Goal: Task Accomplishment & Management: Complete application form

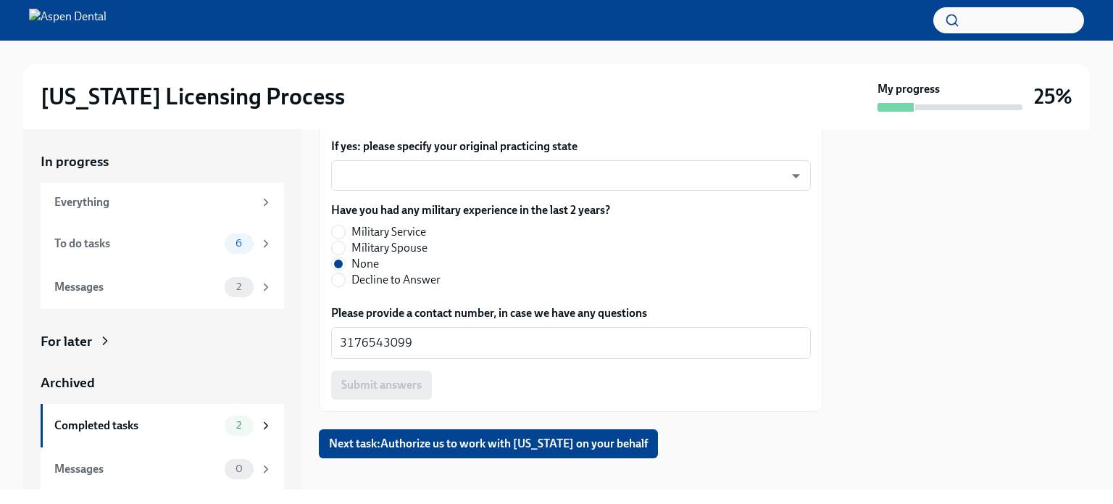
scroll to position [1772, 0]
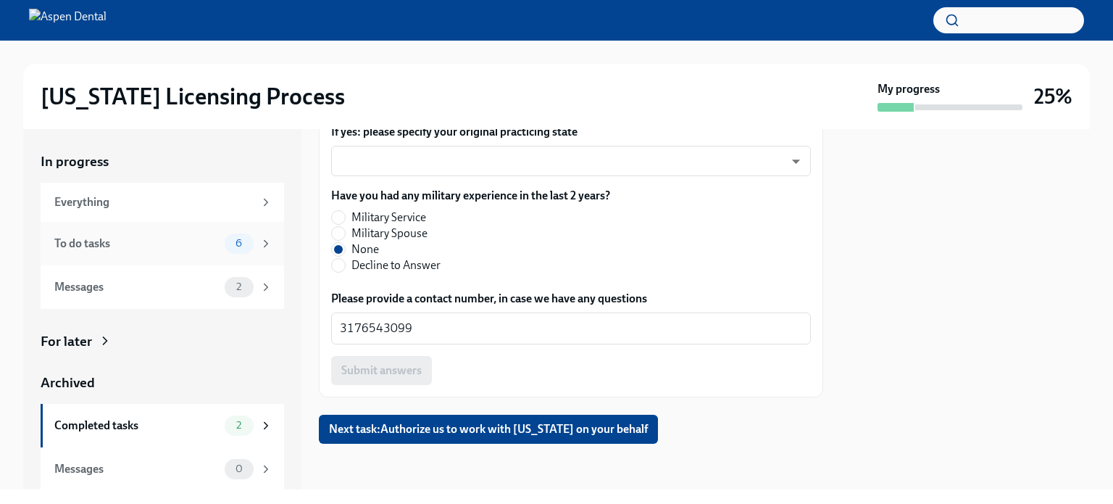
click at [118, 239] on div "To do tasks" at bounding box center [136, 244] width 165 height 16
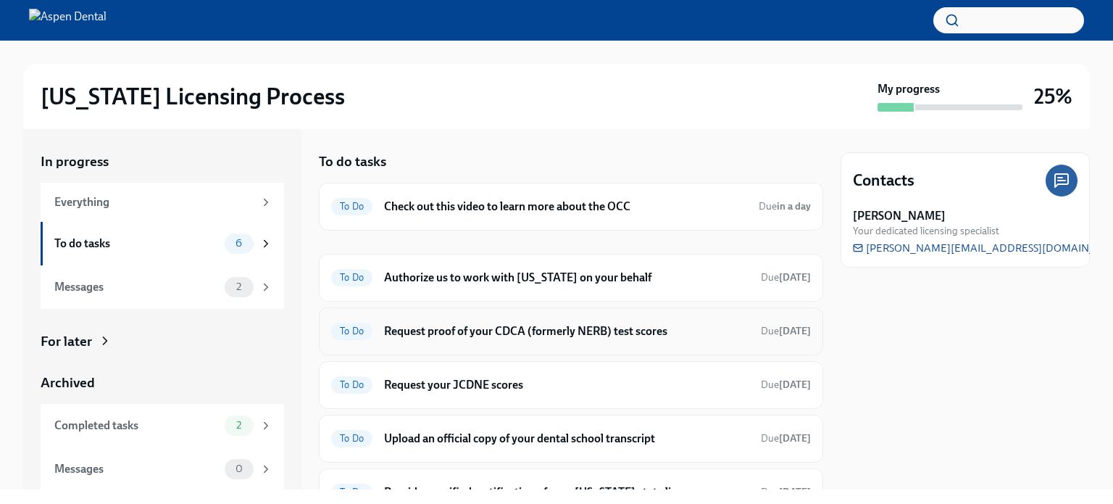
click at [491, 330] on h6 "Request proof of your CDCA (formerly NERB) test scores" at bounding box center [566, 331] width 365 height 16
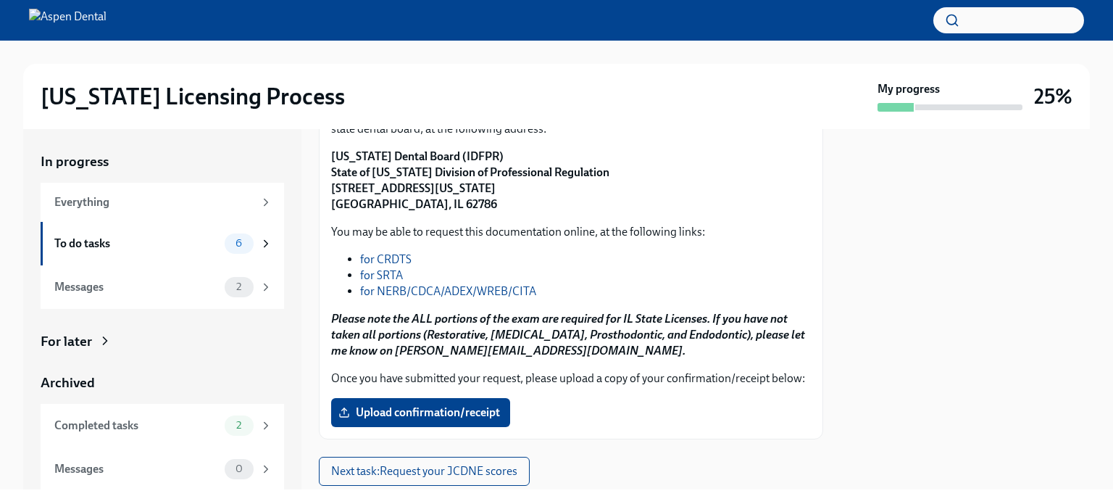
scroll to position [215, 0]
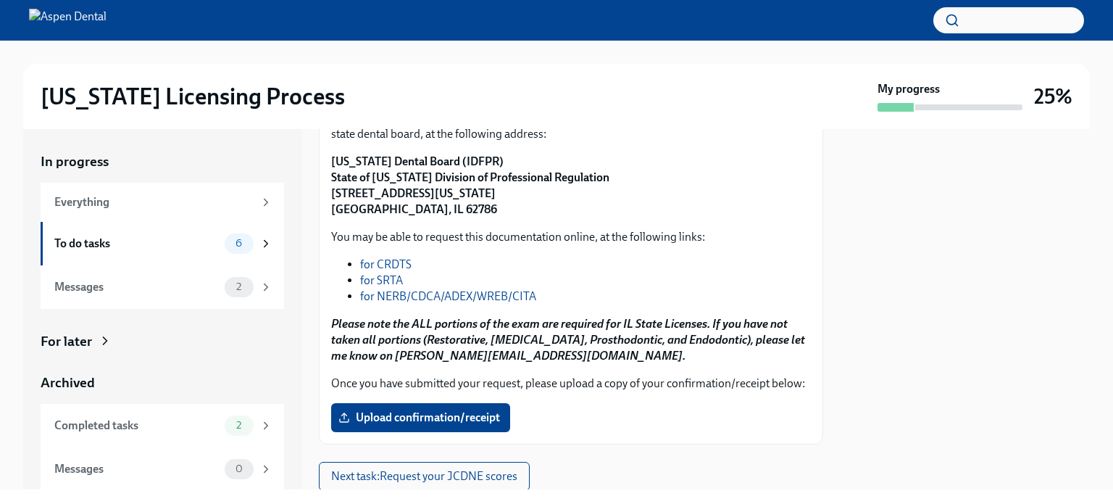
click at [433, 303] on link "for NERB/CDCA/ADEX/WREB/CITA" at bounding box center [448, 296] width 176 height 14
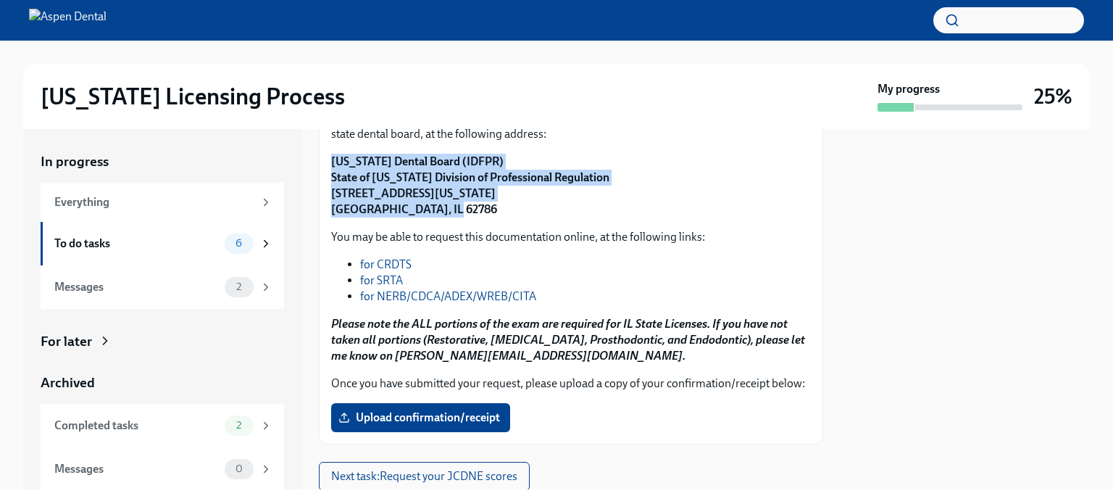
drag, startPoint x: 446, startPoint y: 229, endPoint x: 328, endPoint y: 179, distance: 127.6
click at [328, 179] on div "Please request that proof of your CDCA (formerly NERB) test scores is sent to t…" at bounding box center [571, 271] width 505 height 347
copy strong "[US_STATE] Dental Board (IDFPR) State of [US_STATE] Division of Professional Re…"
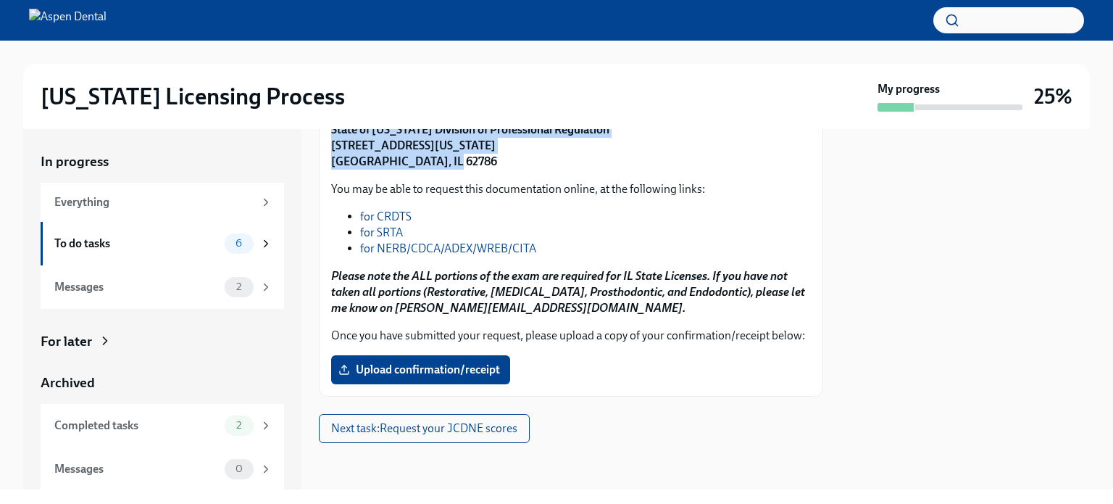
scroll to position [299, 0]
click at [467, 368] on span "Upload confirmation/receipt" at bounding box center [420, 369] width 159 height 14
click at [0, 0] on input "Upload confirmation/receipt" at bounding box center [0, 0] width 0 height 0
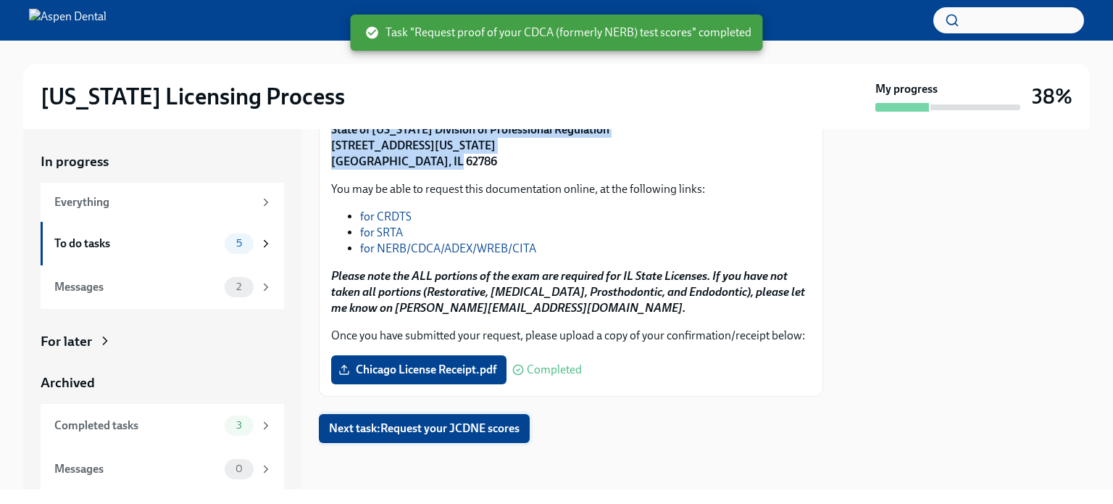
click at [502, 428] on span "Next task : Request your JCDNE scores" at bounding box center [424, 428] width 191 height 14
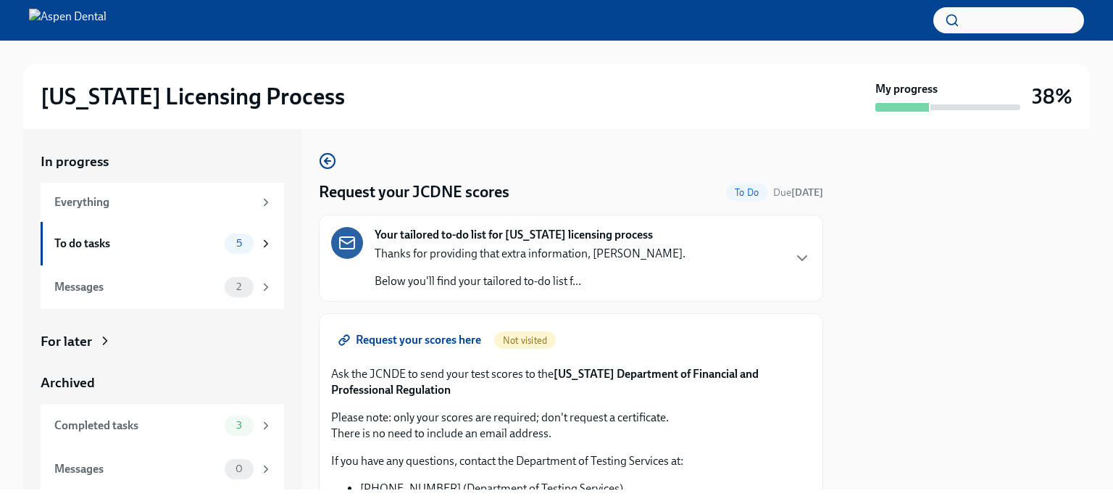
click at [429, 194] on h4 "Request your JCDNE scores" at bounding box center [414, 192] width 191 height 22
copy h4 "JCDNE"
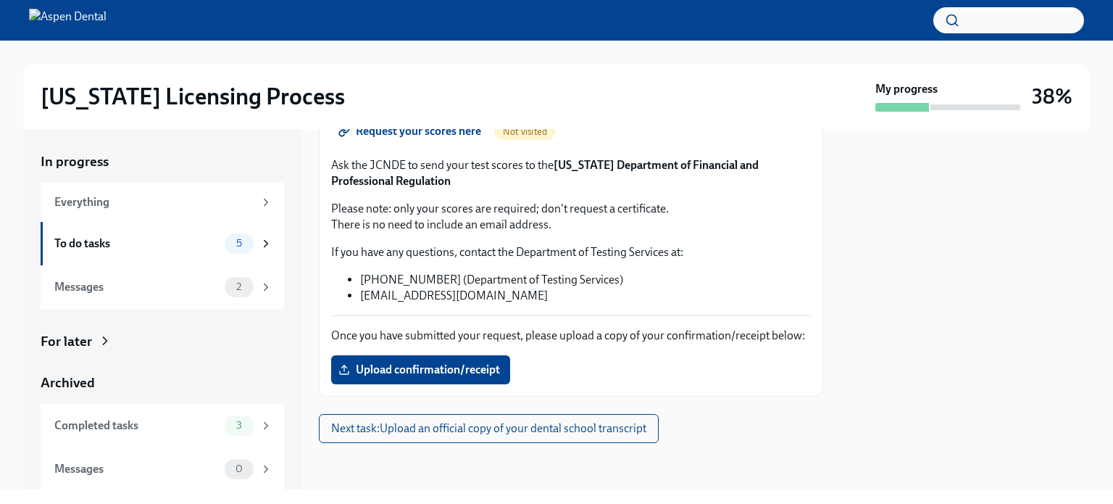
scroll to position [223, 0]
click at [426, 364] on span "Upload confirmation/receipt" at bounding box center [420, 369] width 159 height 14
click at [0, 0] on input "Upload confirmation/receipt" at bounding box center [0, 0] width 0 height 0
click at [466, 431] on span "Next task : Upload an official copy of your dental school transcript" at bounding box center [488, 428] width 315 height 14
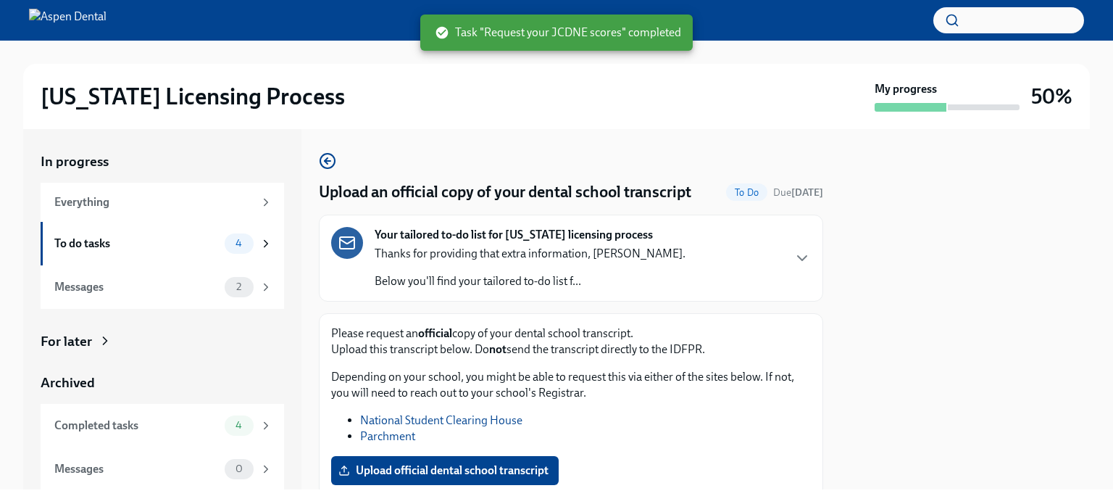
scroll to position [99, 0]
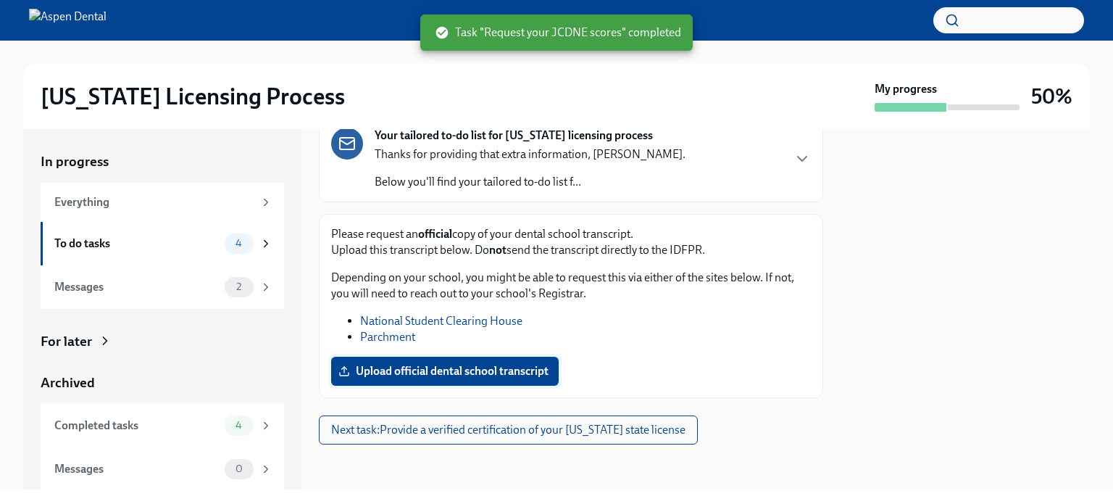
click at [481, 368] on span "Upload official dental school transcript" at bounding box center [444, 371] width 207 height 14
click at [0, 0] on input "Upload official dental school transcript" at bounding box center [0, 0] width 0 height 0
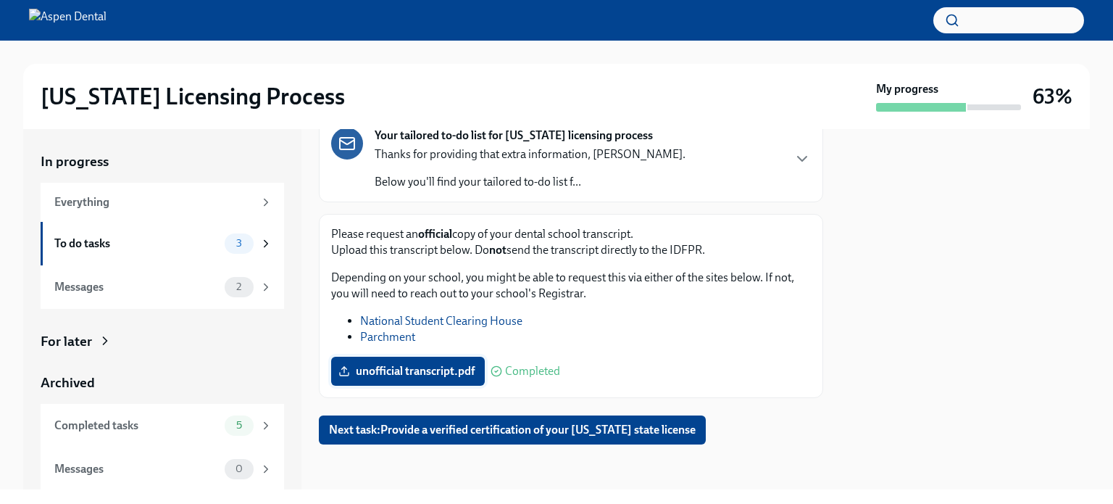
click at [429, 368] on span "unofficial transcript.pdf" at bounding box center [407, 371] width 133 height 14
click at [0, 0] on input "unofficial transcript.pdf" at bounding box center [0, 0] width 0 height 0
click at [381, 335] on link "Parchment" at bounding box center [387, 337] width 55 height 14
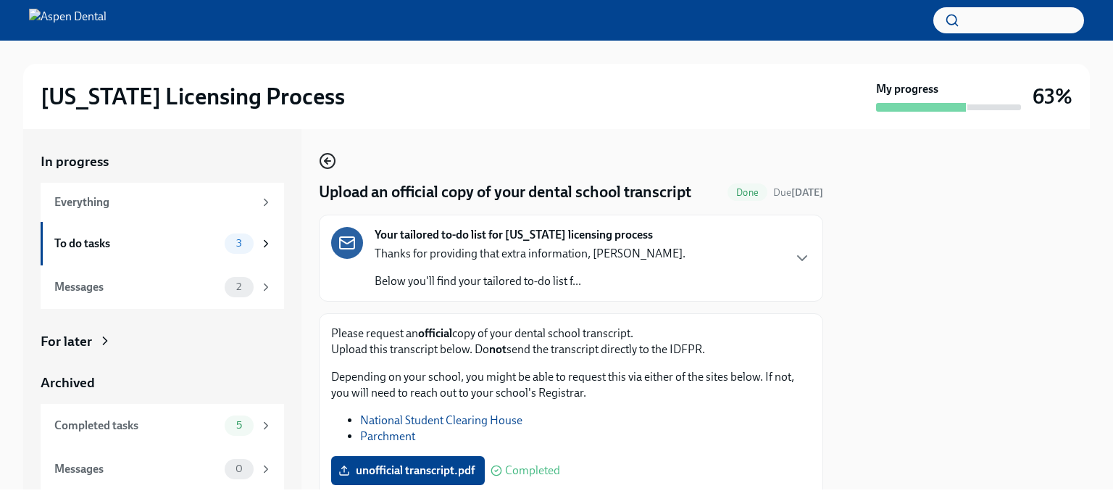
click at [328, 165] on icon "button" at bounding box center [327, 160] width 17 height 17
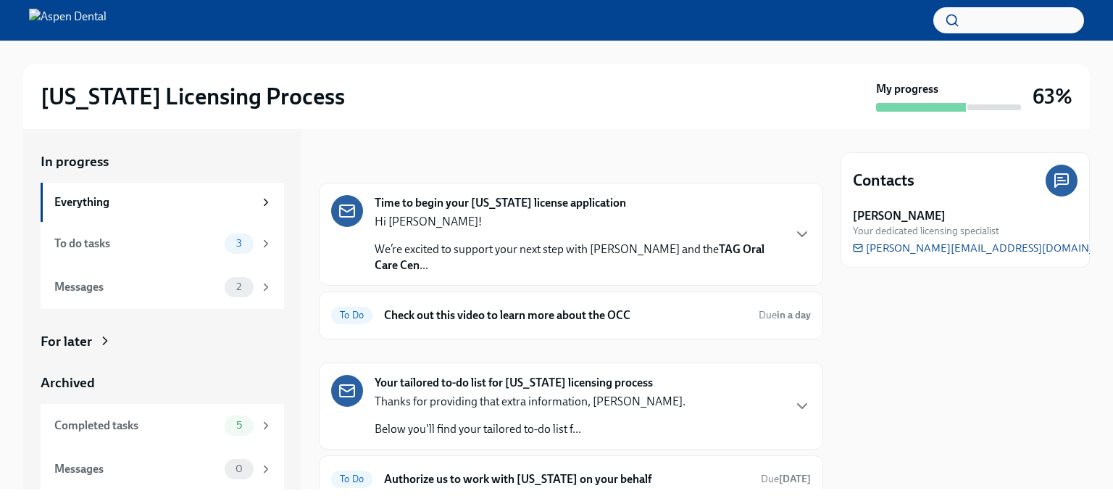
scroll to position [112, 0]
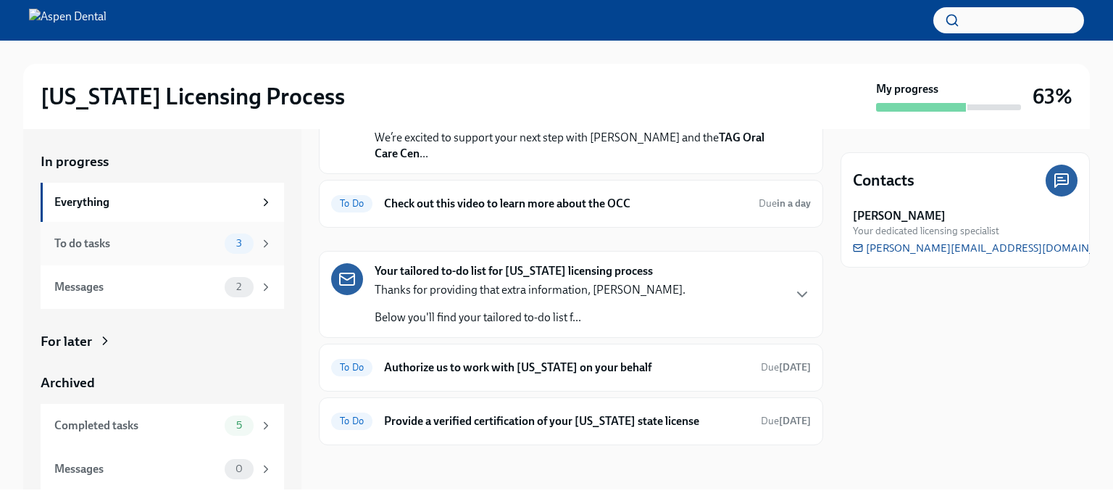
click at [110, 248] on div "To do tasks" at bounding box center [136, 244] width 165 height 16
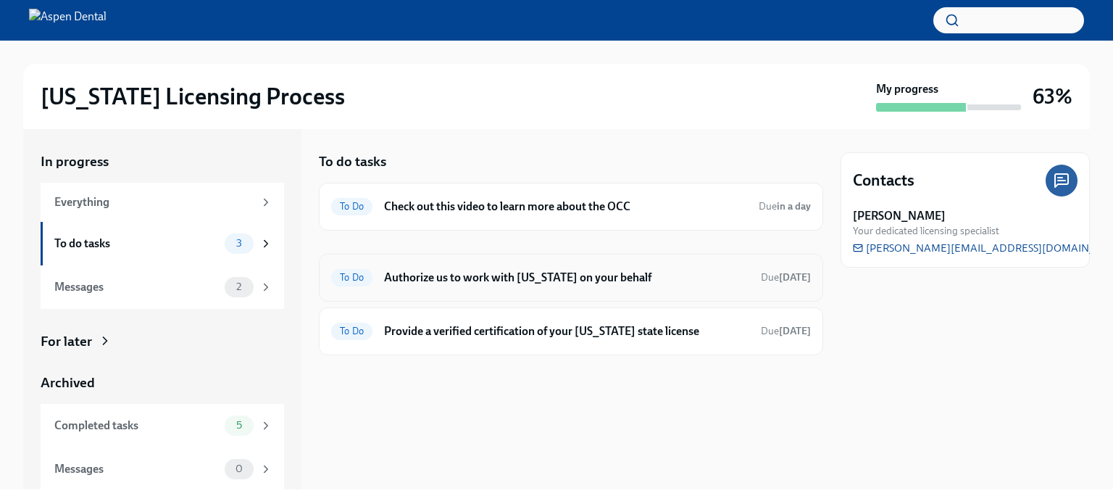
click at [484, 291] on div "To Do Authorize us to work with [US_STATE] on your behalf Due [DATE]" at bounding box center [571, 278] width 505 height 48
click at [531, 275] on h6 "Authorize us to work with [US_STATE] on your behalf" at bounding box center [566, 278] width 365 height 16
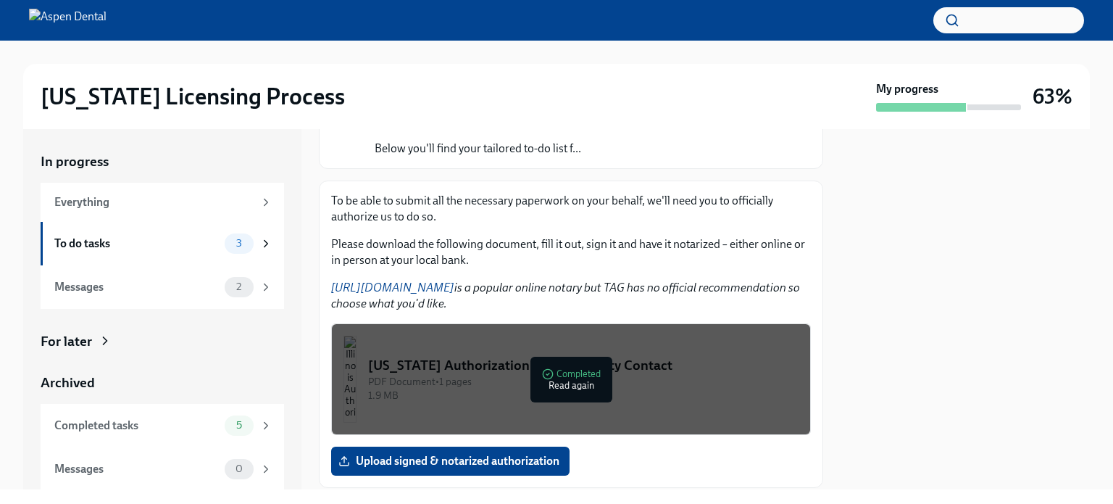
scroll to position [223, 0]
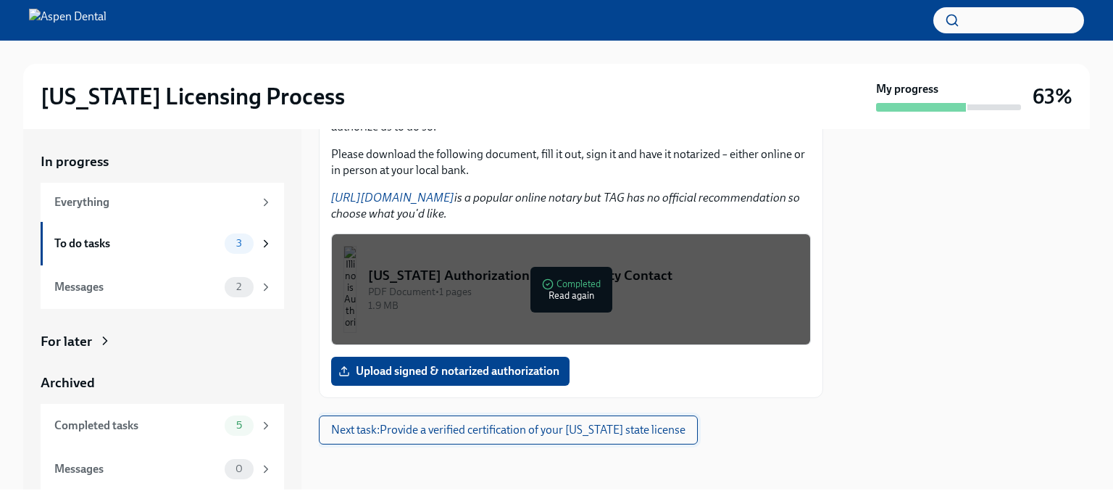
click at [485, 429] on span "Next task : Provide a verified certification of your [US_STATE] state license" at bounding box center [508, 430] width 354 height 14
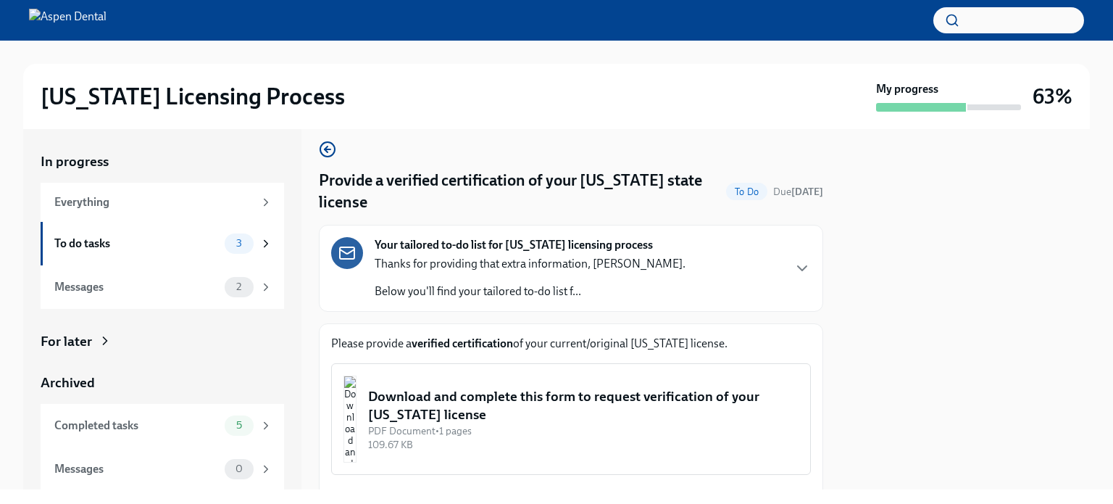
scroll to position [10, 0]
click at [916, 155] on div at bounding box center [965, 309] width 249 height 360
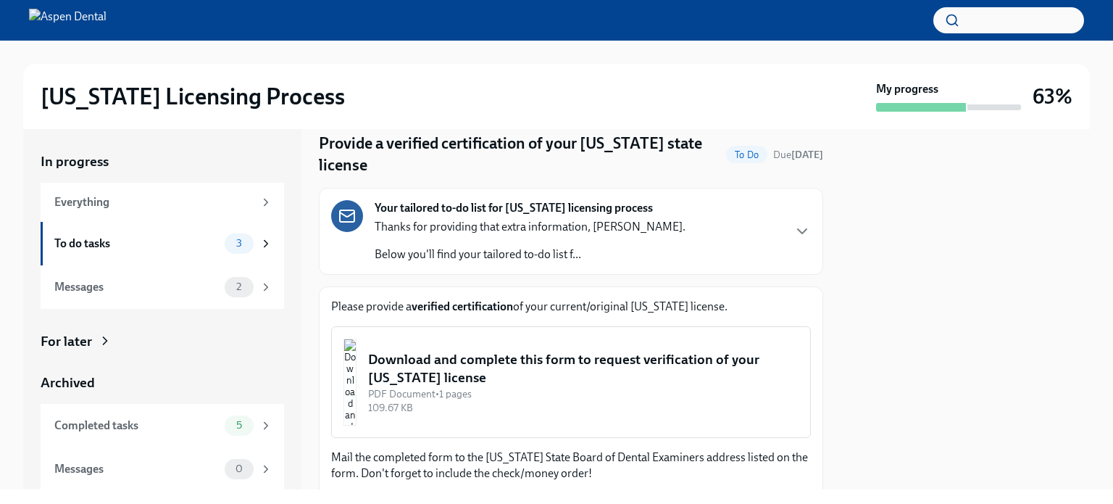
scroll to position [0, 0]
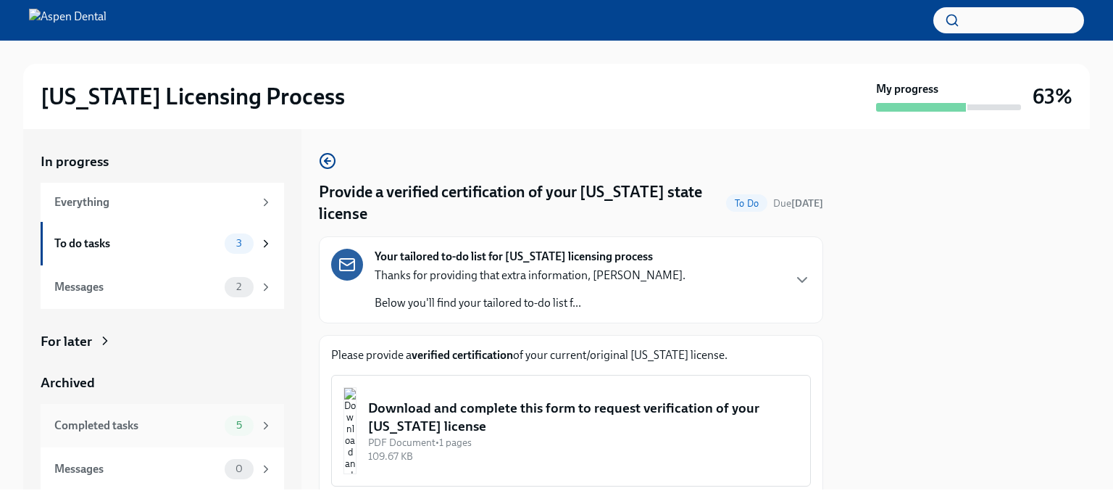
click at [139, 428] on div "Completed tasks" at bounding box center [136, 426] width 165 height 16
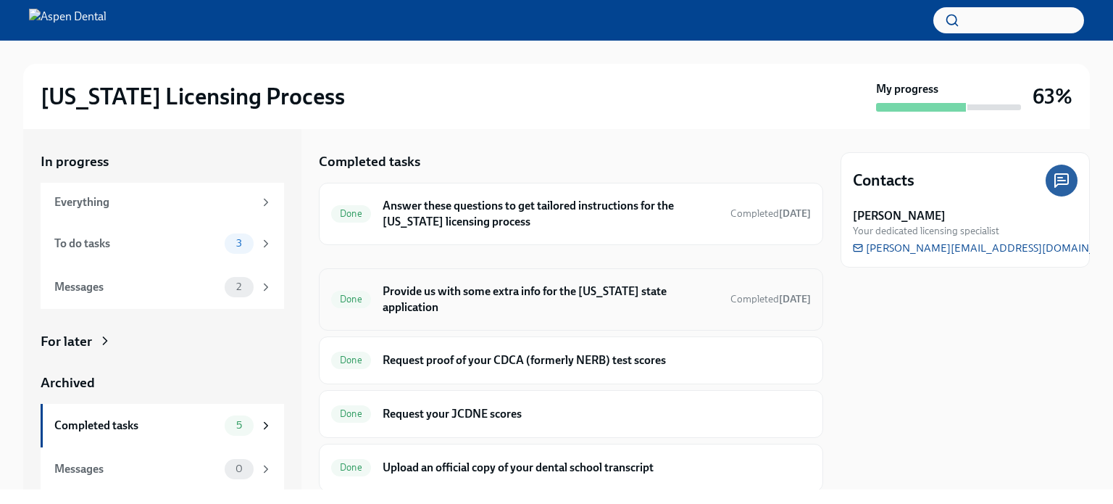
click at [545, 291] on h6 "Provide us with some extra info for the [US_STATE] state application" at bounding box center [551, 299] width 336 height 32
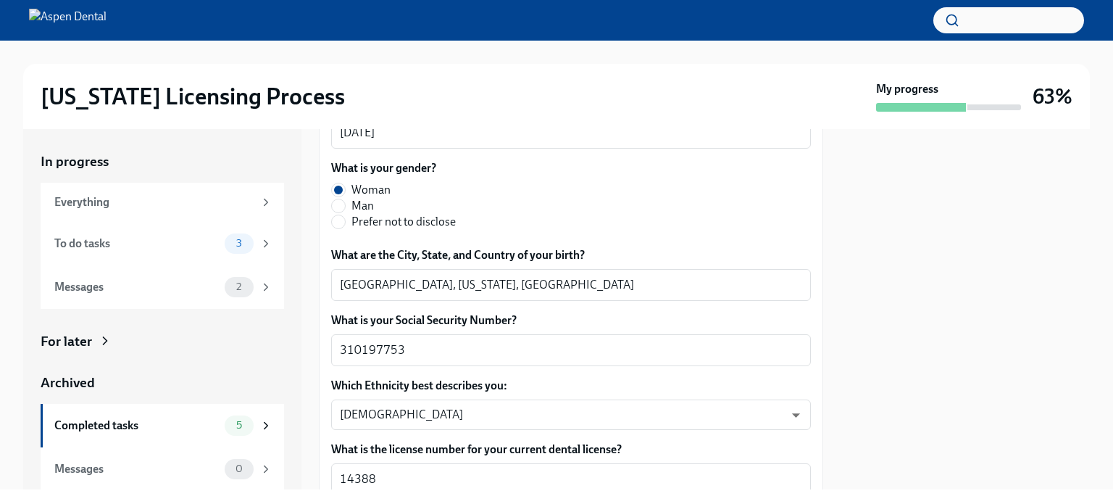
scroll to position [673, 0]
click at [115, 426] on div "Completed tasks" at bounding box center [136, 426] width 165 height 16
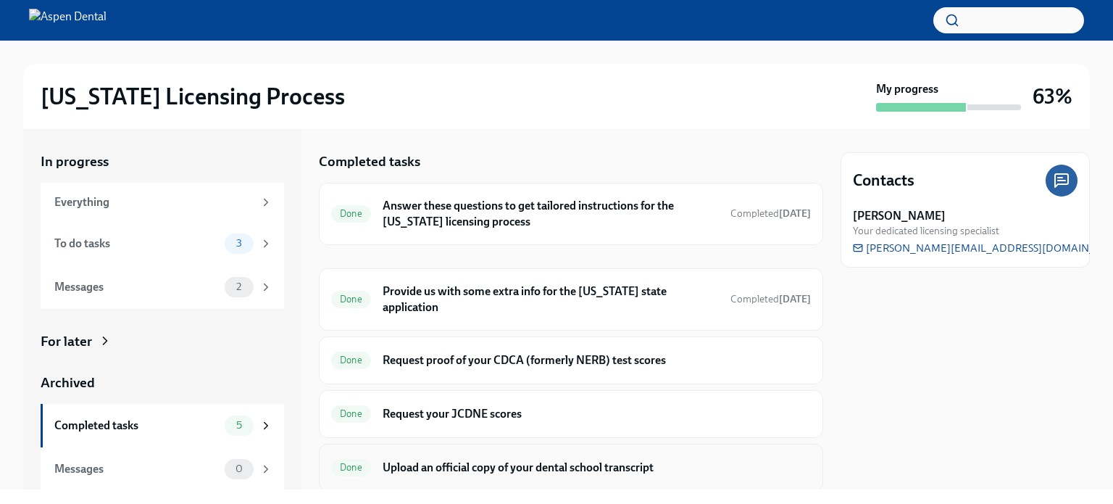
click at [406, 460] on h6 "Upload an official copy of your dental school transcript" at bounding box center [597, 468] width 428 height 16
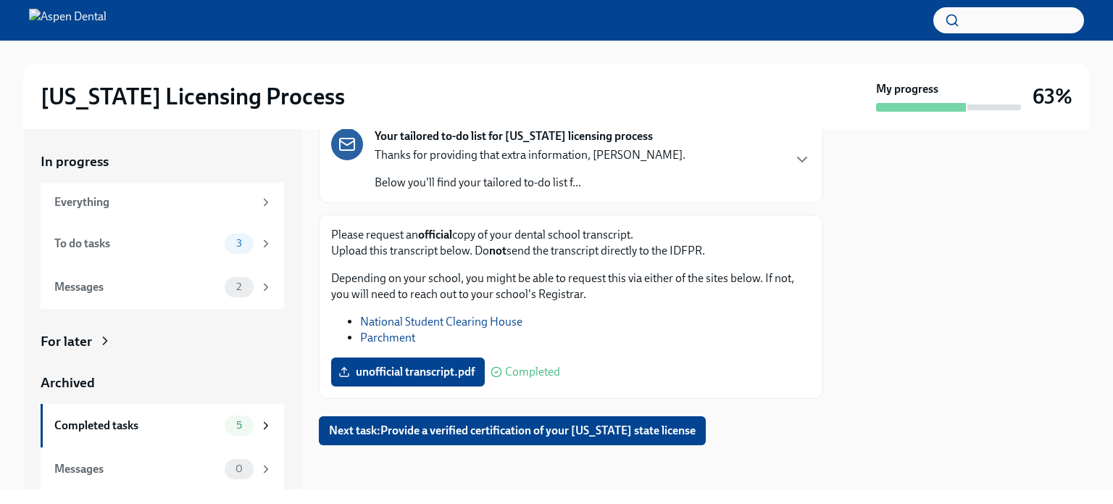
scroll to position [99, 0]
click at [452, 367] on span "unofficial transcript.pdf" at bounding box center [407, 372] width 133 height 14
click at [0, 0] on input "unofficial transcript.pdf" at bounding box center [0, 0] width 0 height 0
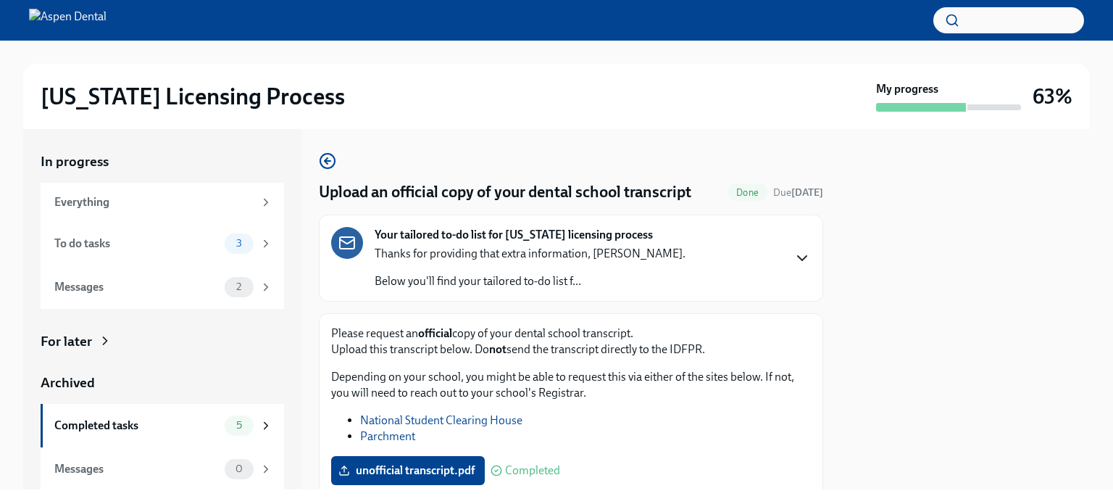
click at [798, 257] on icon "button" at bounding box center [802, 258] width 9 height 4
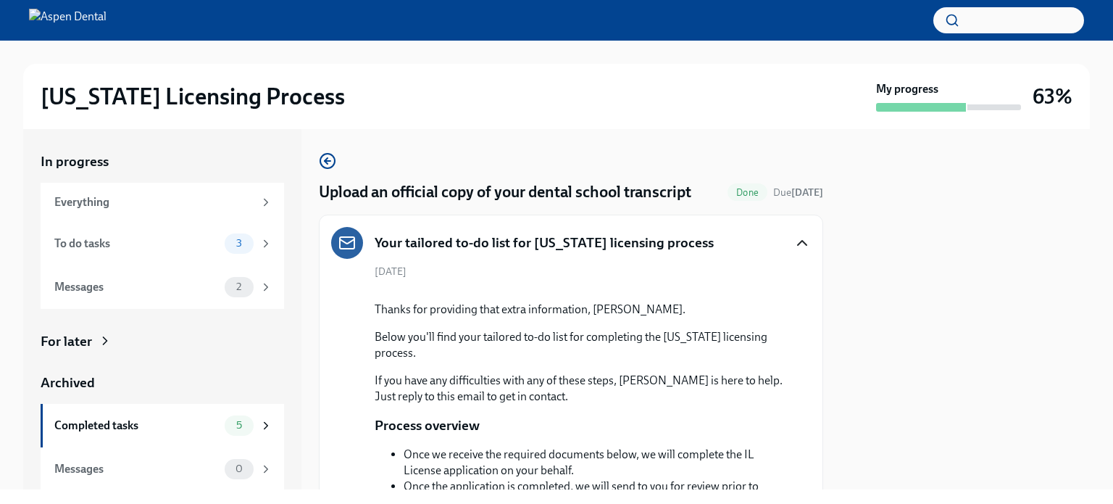
click at [779, 236] on div "Your tailored to-do list for [US_STATE] licensing process" at bounding box center [571, 243] width 480 height 32
click at [794, 242] on icon "button" at bounding box center [802, 242] width 17 height 17
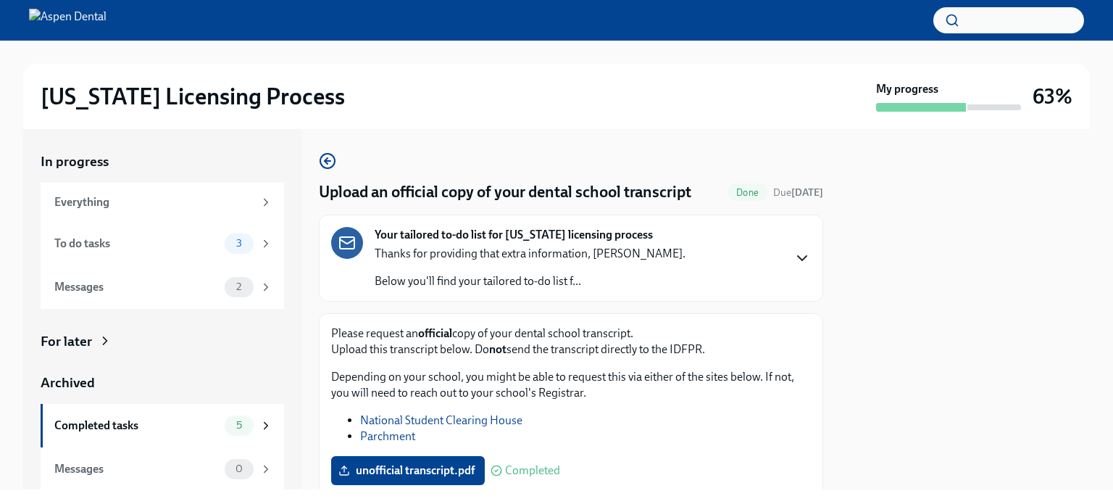
click at [402, 436] on link "Parchment" at bounding box center [387, 436] width 55 height 14
click at [402, 421] on link "National Student Clearing House" at bounding box center [441, 420] width 162 height 14
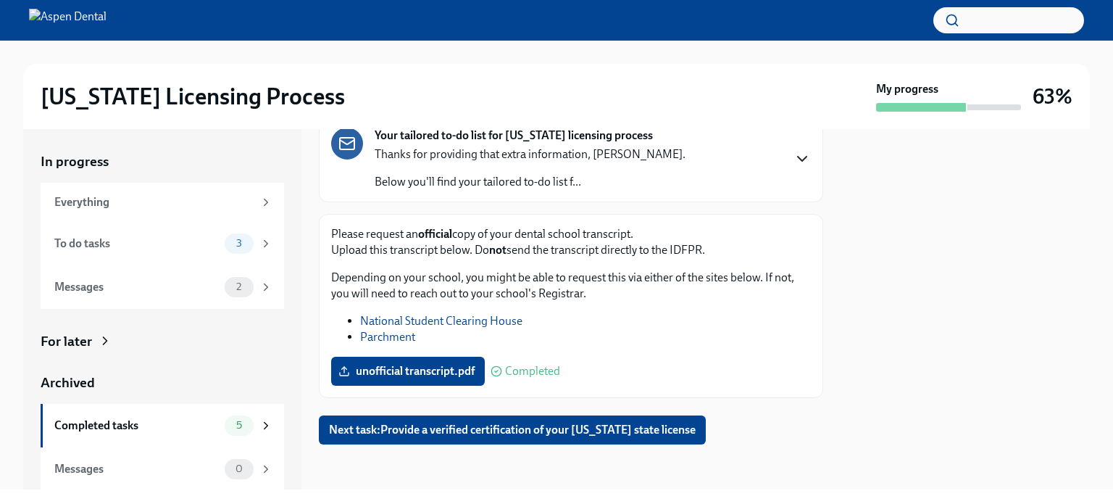
scroll to position [1, 0]
click at [113, 418] on div "Completed tasks" at bounding box center [136, 425] width 165 height 16
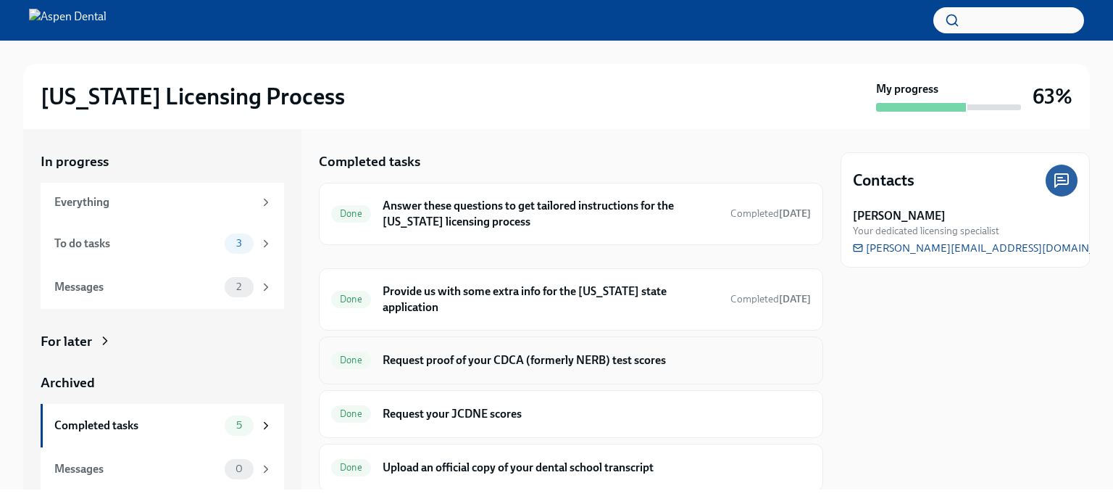
click at [479, 362] on div "Done Request proof of your CDCA (formerly NERB) test scores" at bounding box center [571, 360] width 505 height 48
click at [420, 352] on h6 "Request proof of your CDCA (formerly NERB) test scores" at bounding box center [597, 360] width 428 height 16
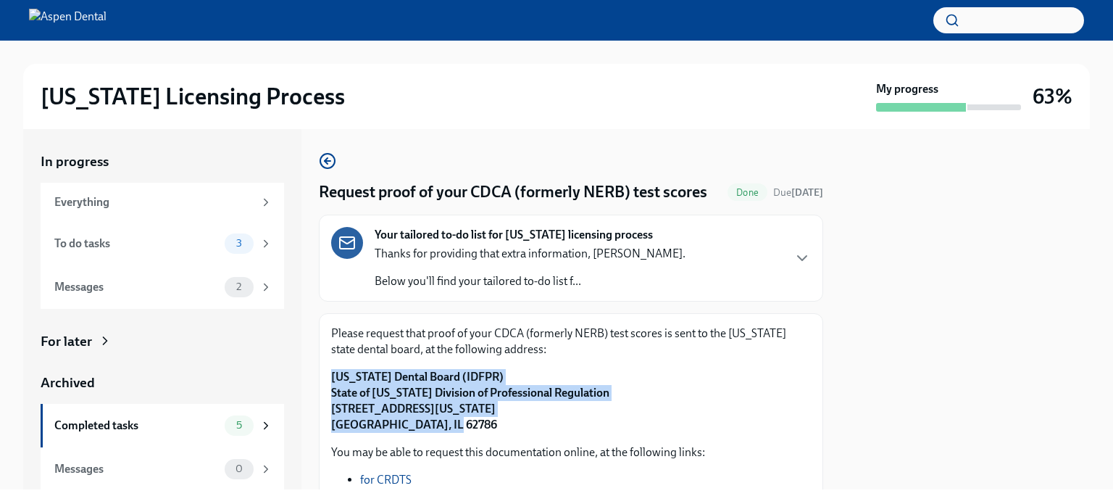
drag, startPoint x: 447, startPoint y: 455, endPoint x: 319, endPoint y: 402, distance: 138.1
click at [319, 402] on div "Please request that proof of your CDCA (formerly NERB) test scores is sent to t…" at bounding box center [571, 486] width 505 height 347
copy strong "[US_STATE] Dental Board (IDFPR) State of [US_STATE] Division of Professional Re…"
click at [83, 246] on div "To do tasks" at bounding box center [136, 244] width 165 height 16
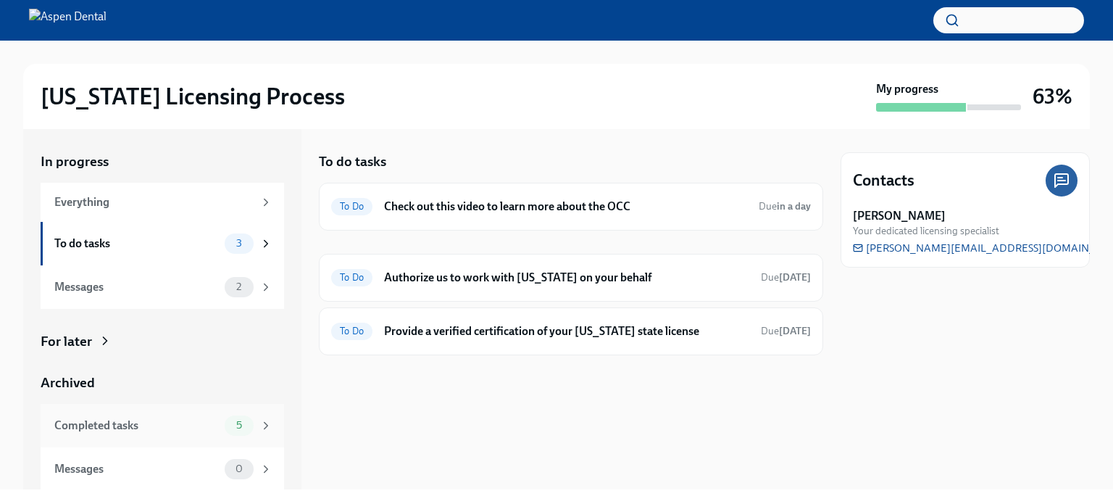
click at [99, 428] on div "Completed tasks" at bounding box center [136, 426] width 165 height 16
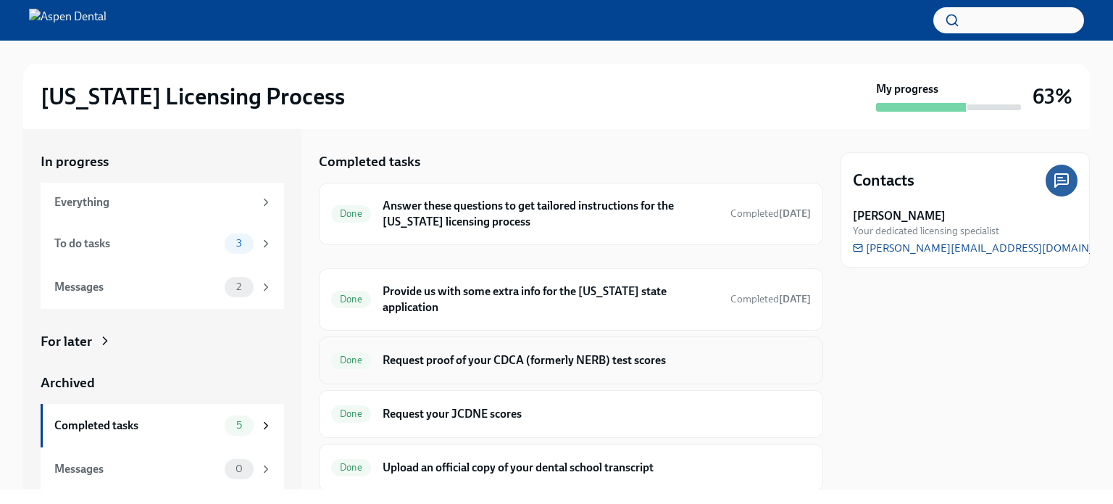
scroll to position [32, 0]
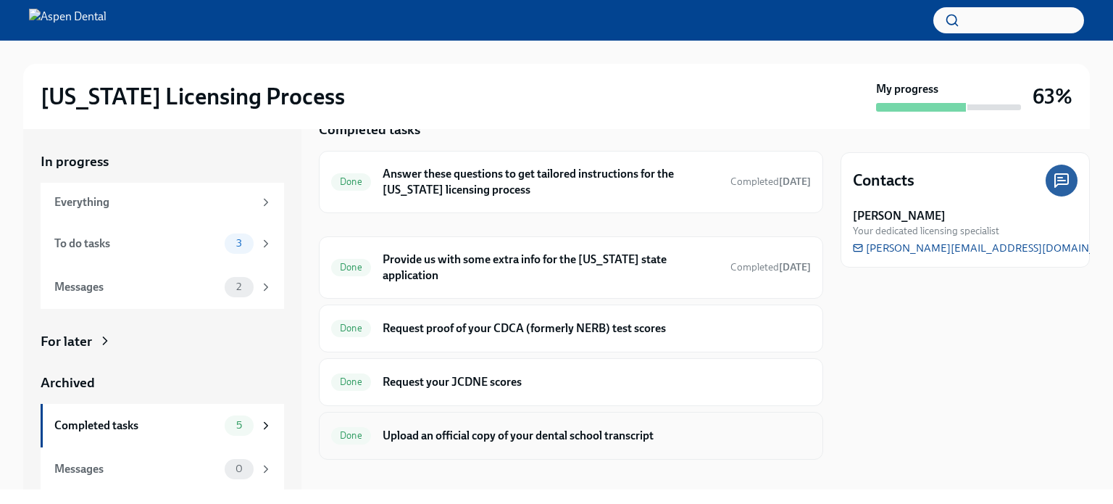
click at [462, 428] on h6 "Upload an official copy of your dental school transcript" at bounding box center [597, 436] width 428 height 16
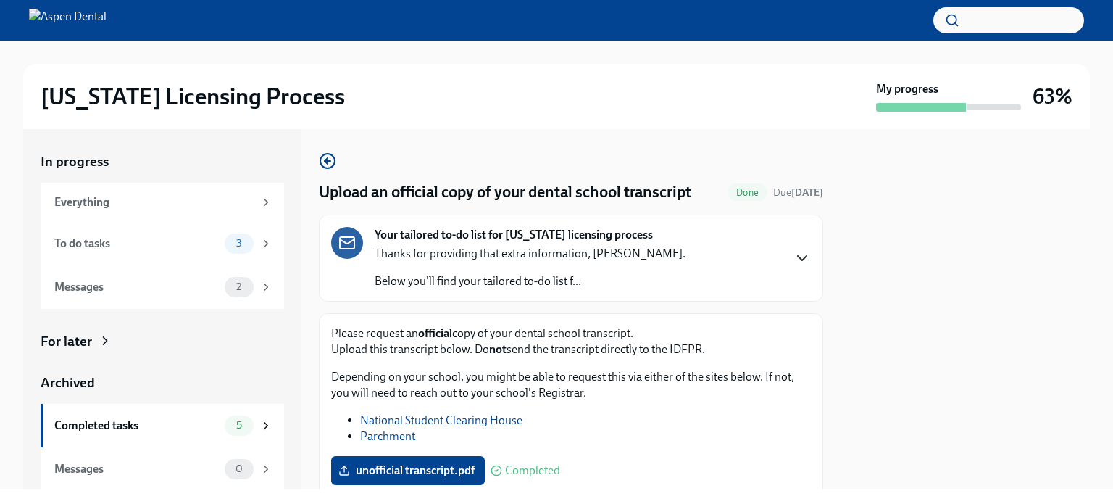
click at [794, 250] on icon "button" at bounding box center [802, 257] width 17 height 17
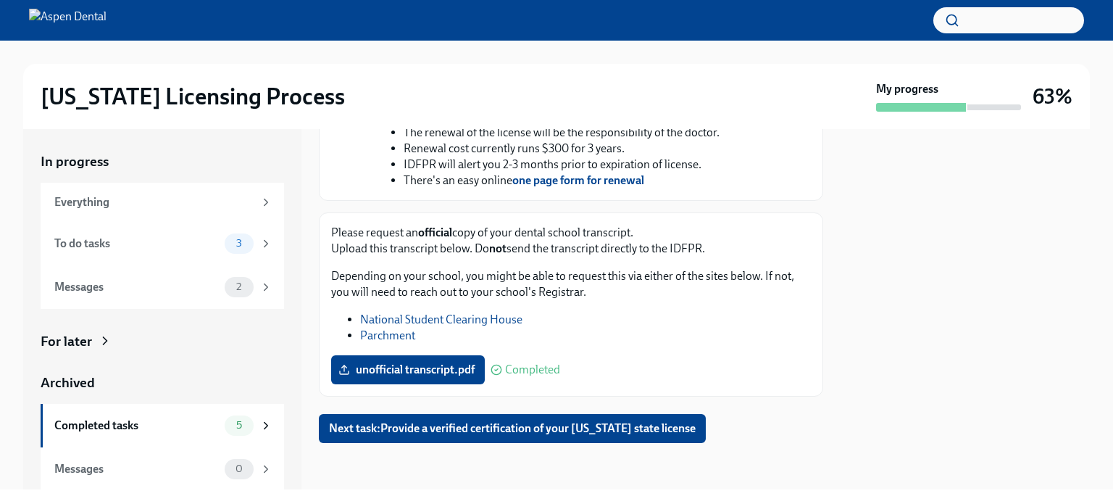
scroll to position [615, 0]
click at [441, 320] on link "National Student Clearing House" at bounding box center [441, 319] width 162 height 14
click at [499, 372] on icon at bounding box center [497, 370] width 12 height 12
click at [467, 370] on span "unofficial transcript.pdf" at bounding box center [407, 369] width 133 height 14
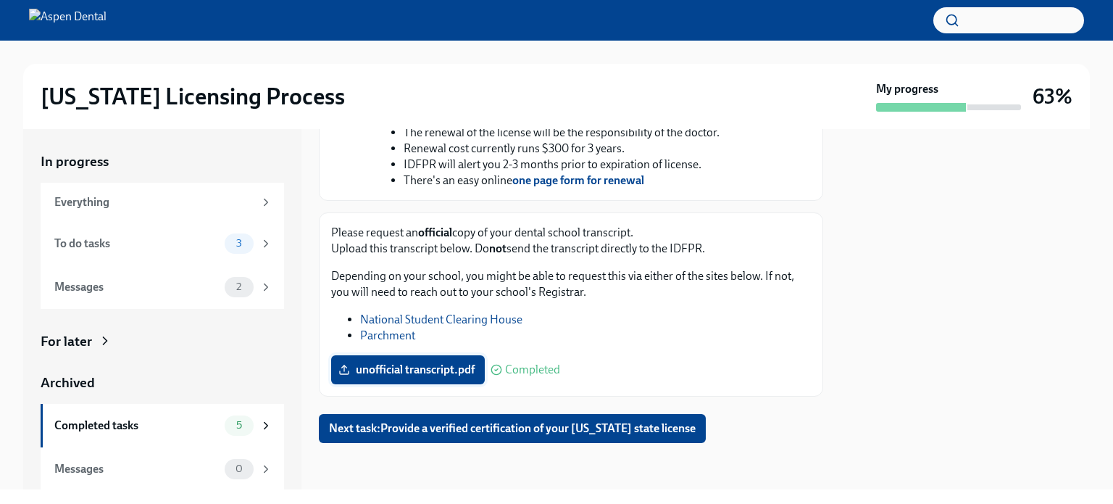
click at [0, 0] on input "unofficial transcript.pdf" at bounding box center [0, 0] width 0 height 0
click at [522, 436] on span "Next task : Provide a verified certification of your [US_STATE] state license" at bounding box center [512, 428] width 367 height 14
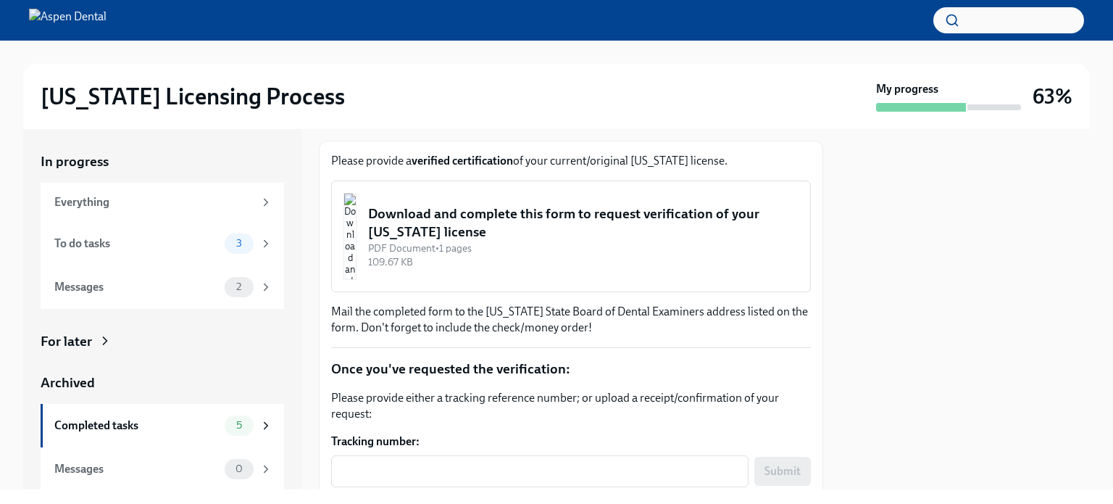
scroll to position [605, 0]
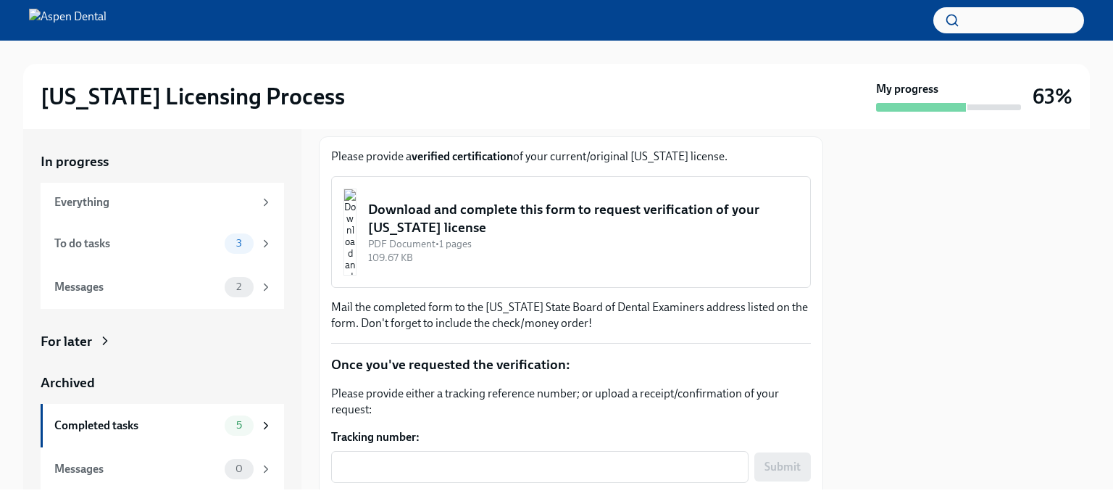
click at [583, 237] on div "Download and complete this form to request verification of your [US_STATE] lice…" at bounding box center [583, 218] width 431 height 37
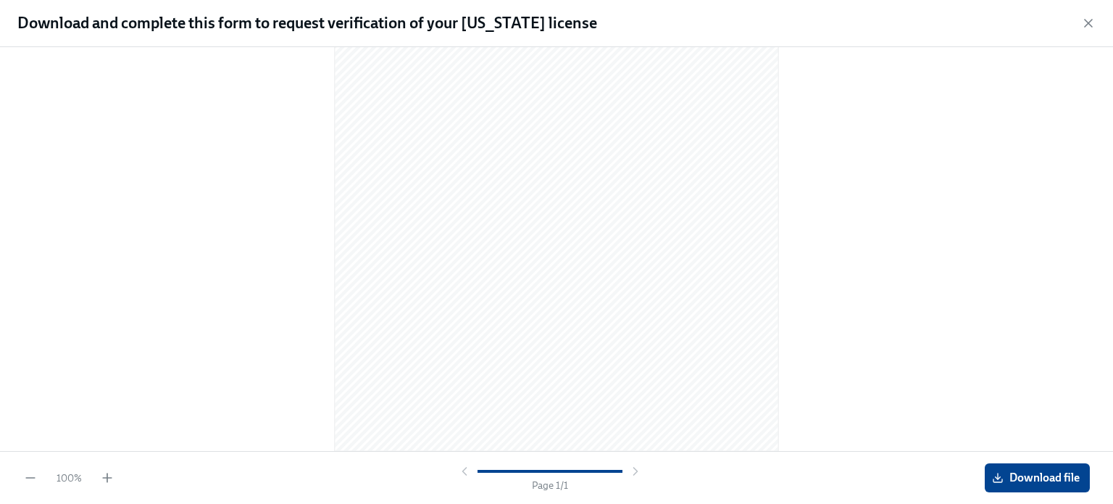
scroll to position [0, 0]
click at [1086, 16] on icon "button" at bounding box center [1089, 23] width 14 height 14
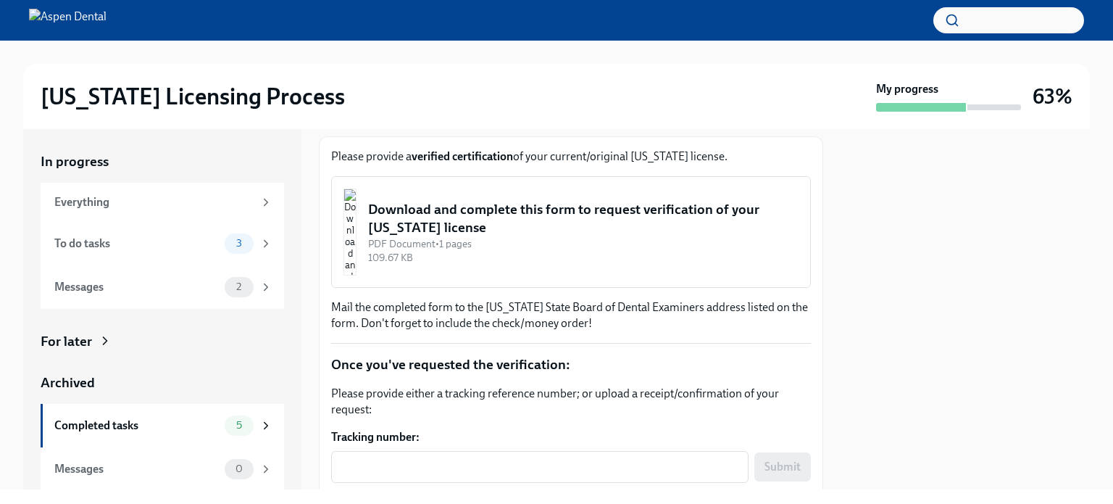
click at [1089, 266] on div at bounding box center [965, 309] width 249 height 360
click at [950, 399] on div at bounding box center [965, 309] width 249 height 360
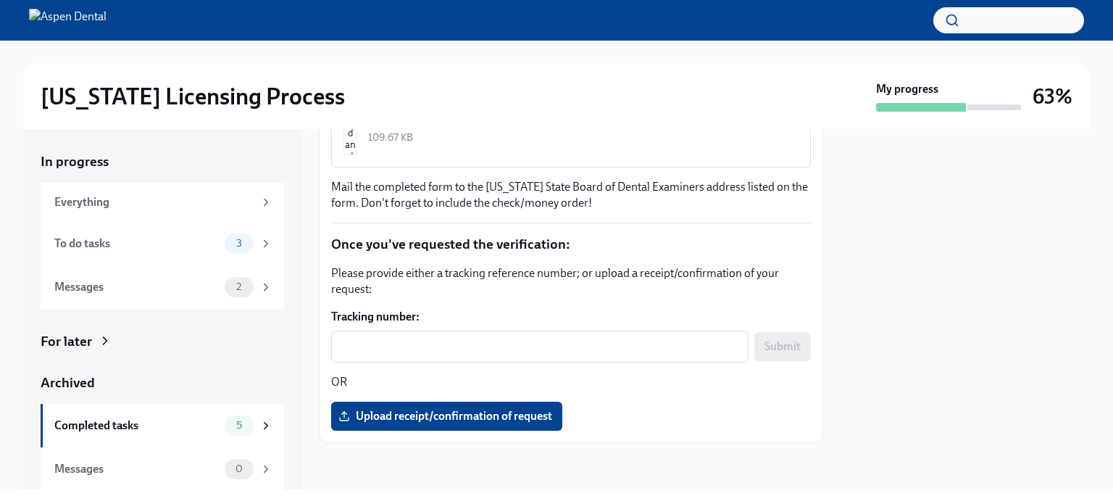
scroll to position [834, 0]
click at [592, 384] on p "OR" at bounding box center [571, 382] width 480 height 16
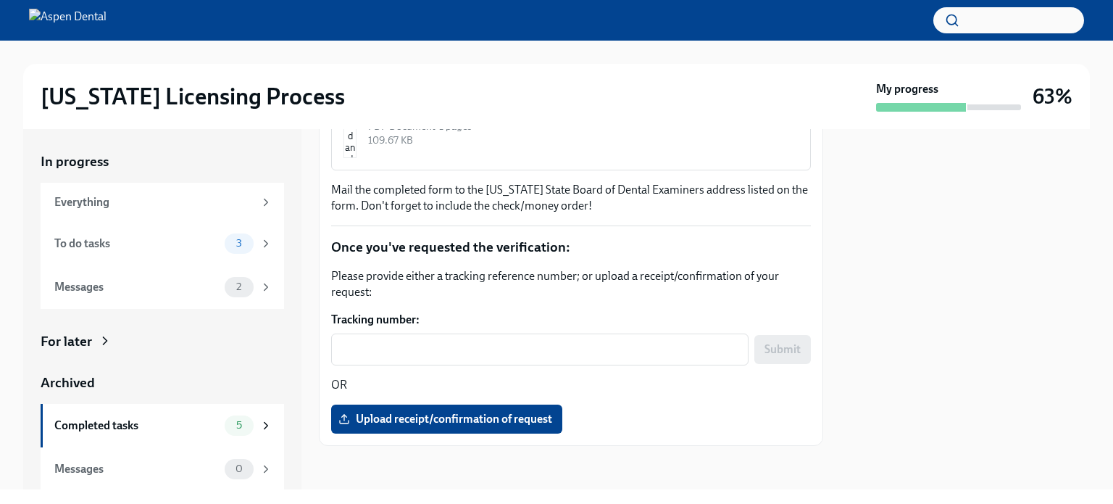
scroll to position [706, 0]
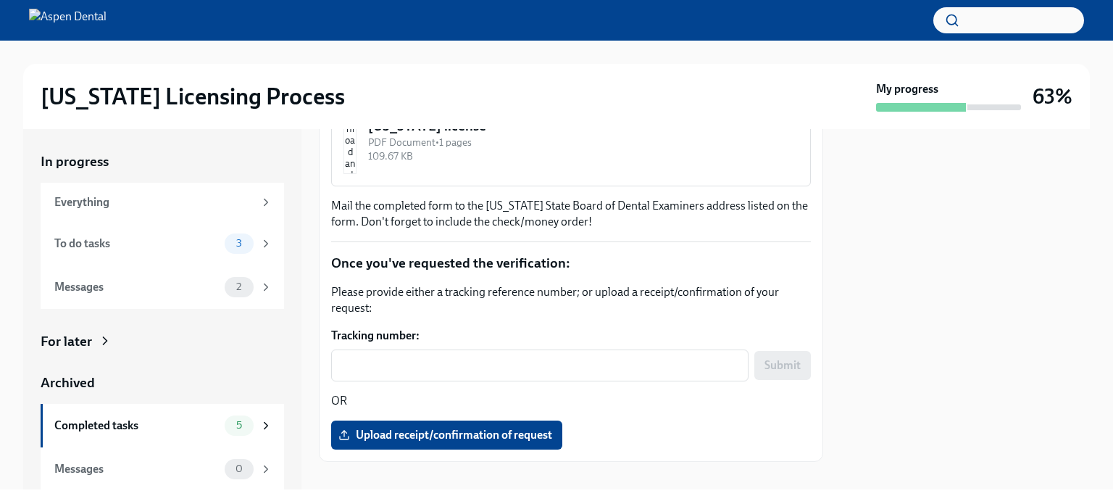
click at [357, 174] on img "button" at bounding box center [350, 130] width 13 height 87
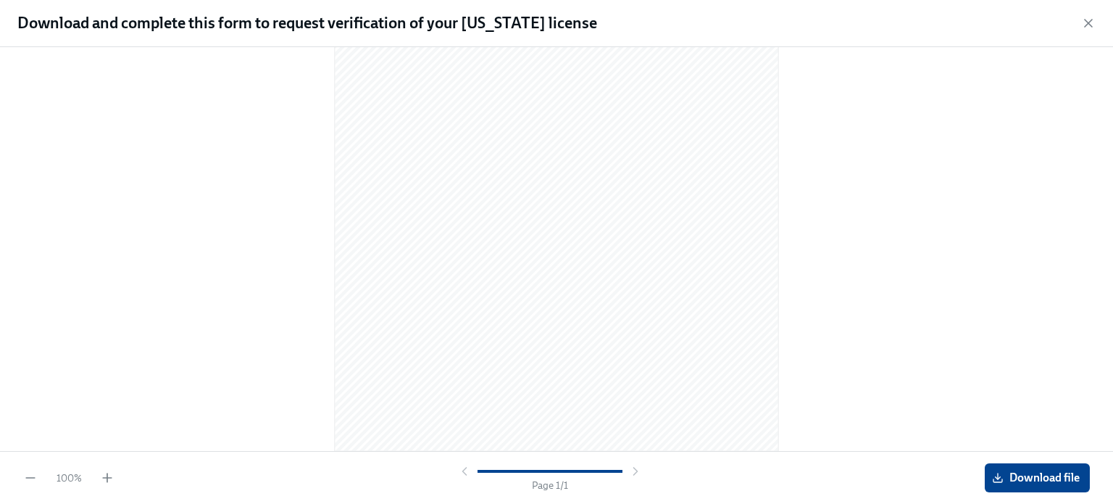
scroll to position [0, 0]
click at [1092, 22] on icon "button" at bounding box center [1089, 23] width 14 height 14
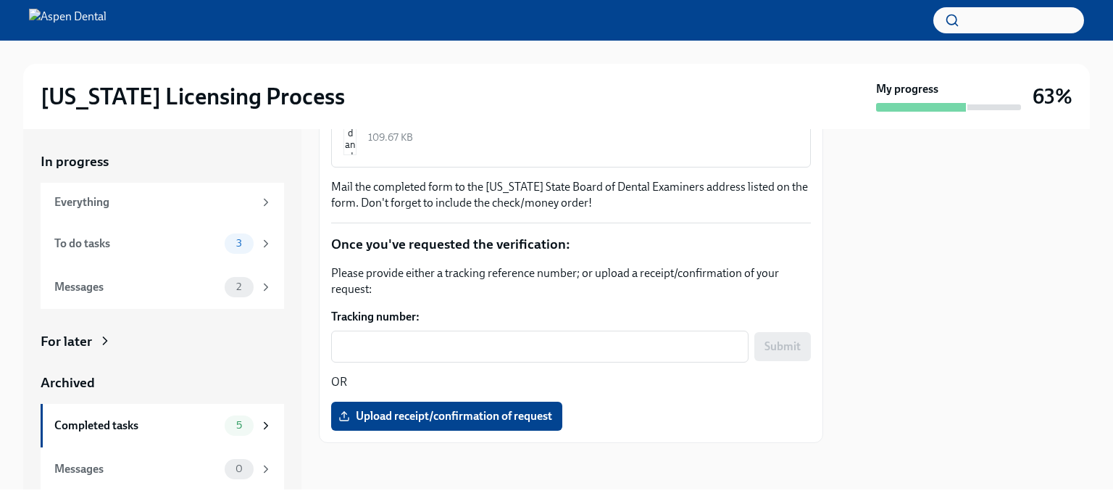
scroll to position [834, 0]
click at [87, 249] on div "To do tasks" at bounding box center [136, 244] width 165 height 16
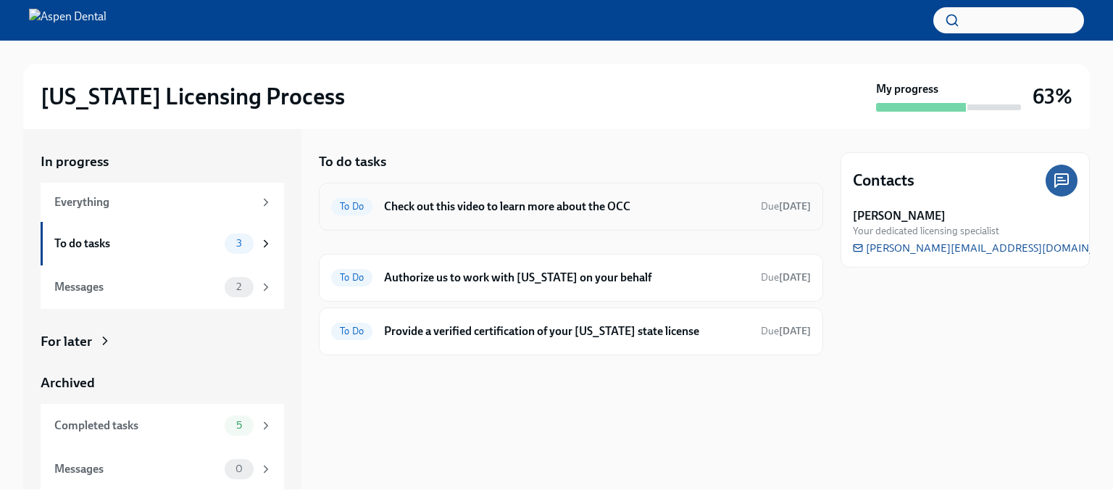
click at [465, 228] on div "To Do Check out this video to learn more about the OCC Due [DATE]" at bounding box center [571, 207] width 505 height 48
click at [417, 217] on div "To Do Check out this video to learn more about the OCC Due [DATE]" at bounding box center [571, 207] width 505 height 48
drag, startPoint x: 377, startPoint y: 186, endPoint x: 355, endPoint y: 196, distance: 24.3
click at [355, 196] on div "To Do Check out this video to learn more about the OCC Due [DATE]" at bounding box center [571, 207] width 505 height 48
click at [355, 196] on div "To Do Check out this video to learn more about the OCC Due [DATE]" at bounding box center [571, 206] width 480 height 23
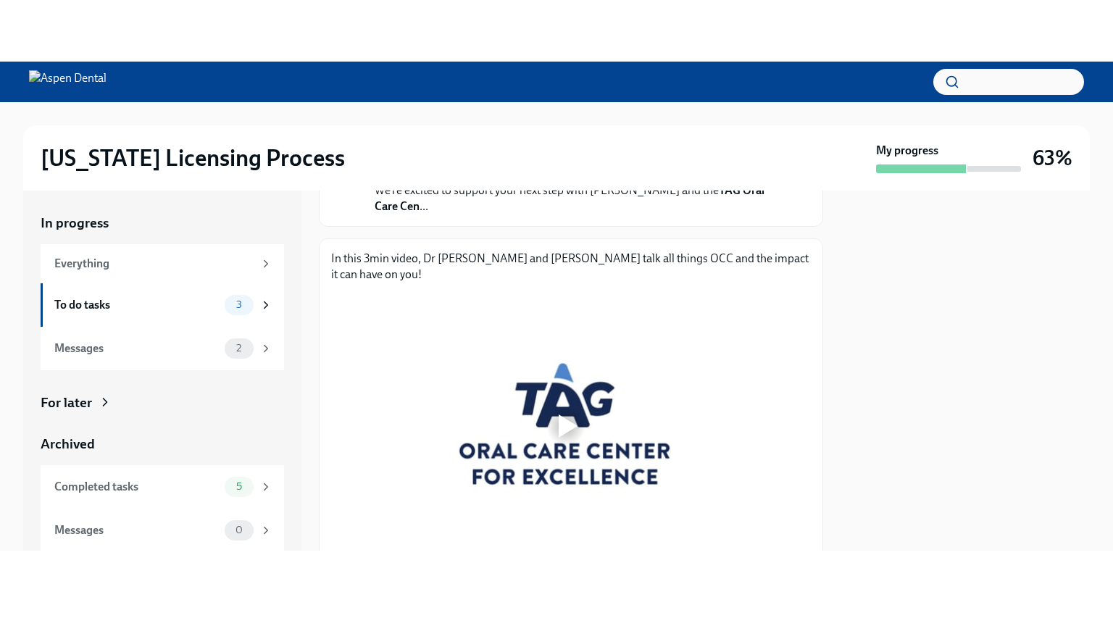
scroll to position [152, 0]
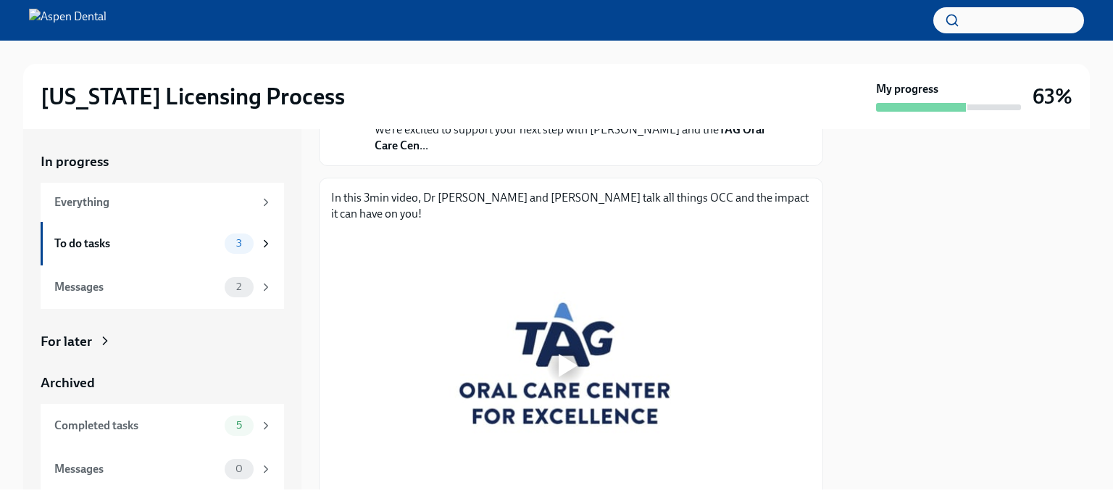
click at [610, 286] on div at bounding box center [565, 365] width 469 height 264
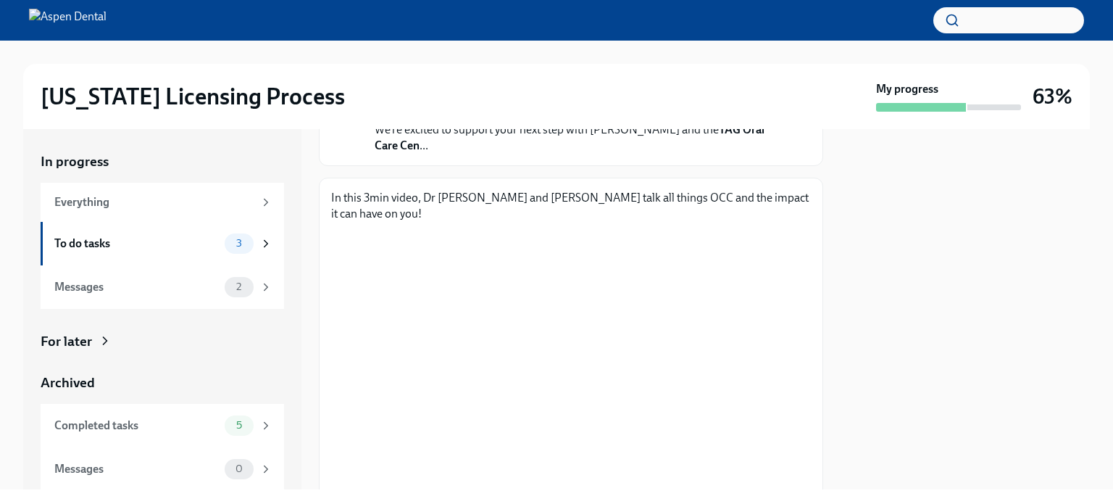
scroll to position [125, 0]
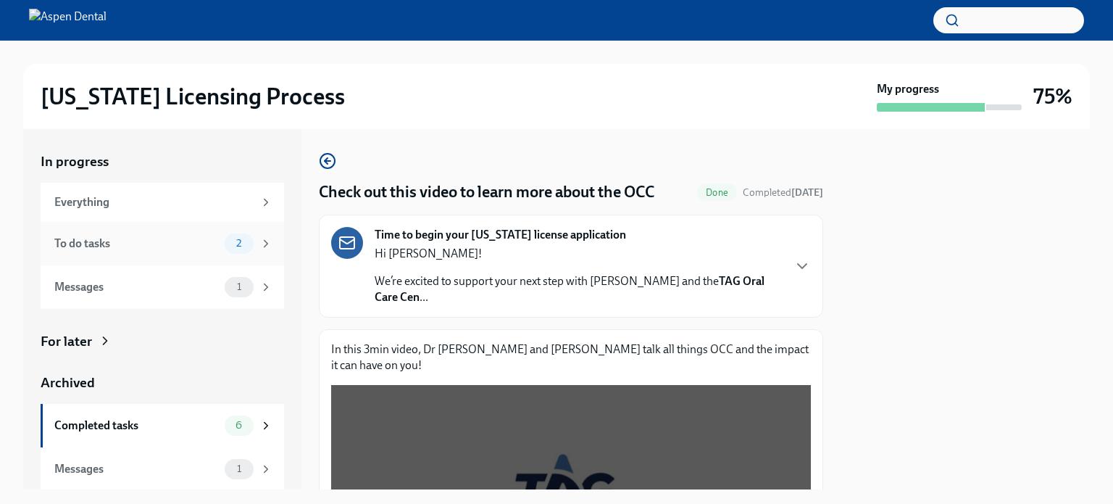
click at [140, 233] on div "To do tasks 2" at bounding box center [163, 243] width 218 height 20
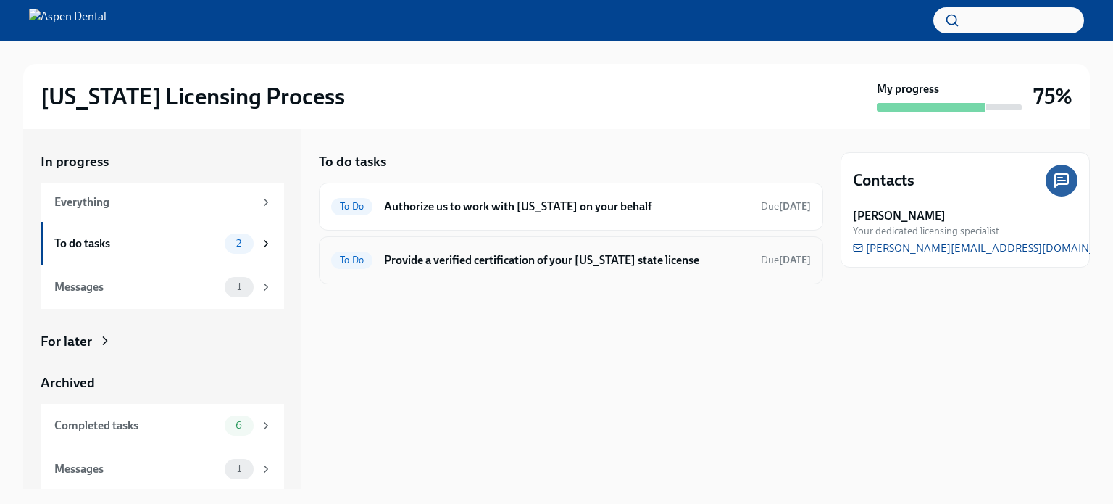
click at [537, 259] on h6 "Provide a verified certification of your [US_STATE] state license" at bounding box center [566, 260] width 365 height 16
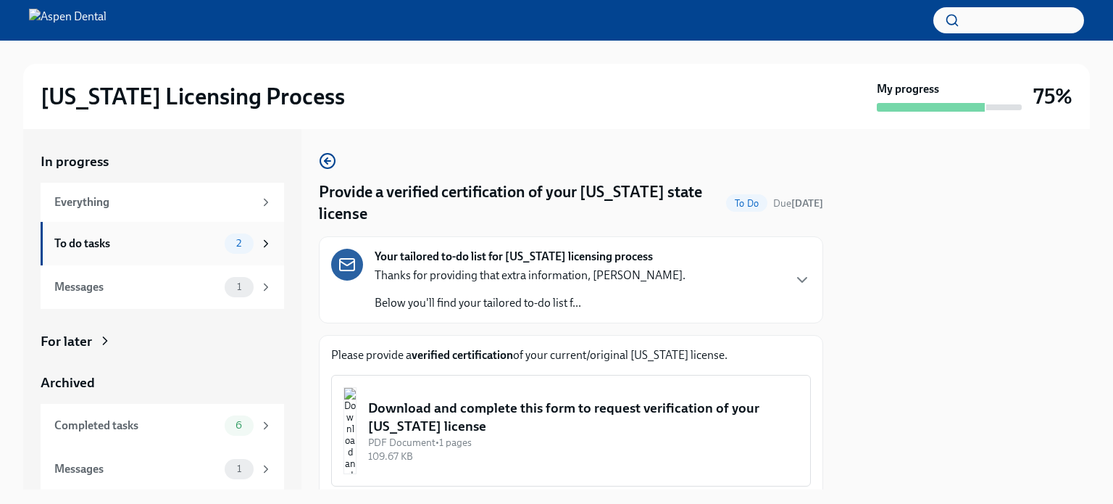
click at [148, 249] on div "To do tasks" at bounding box center [136, 244] width 165 height 16
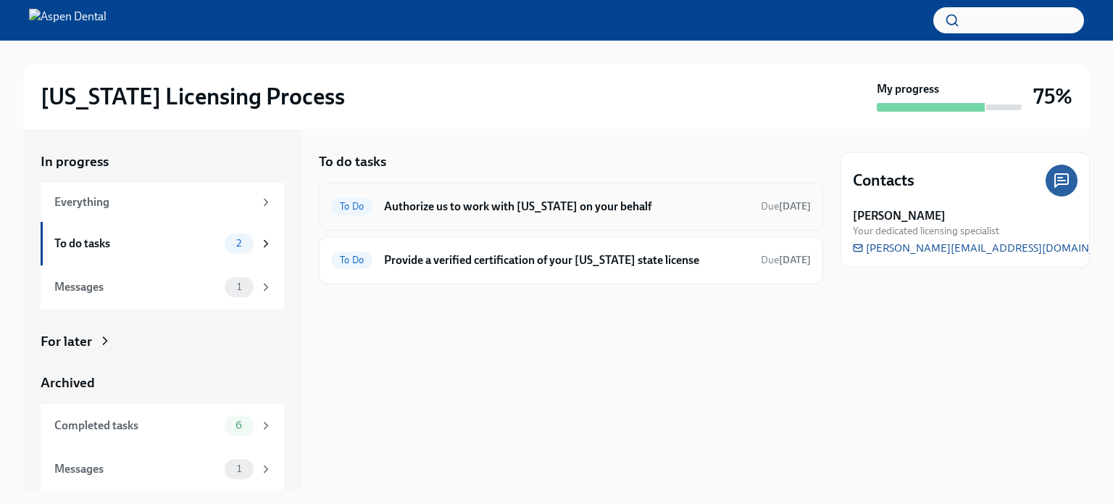
click at [465, 202] on h6 "Authorize us to work with [US_STATE] on your behalf" at bounding box center [566, 207] width 365 height 16
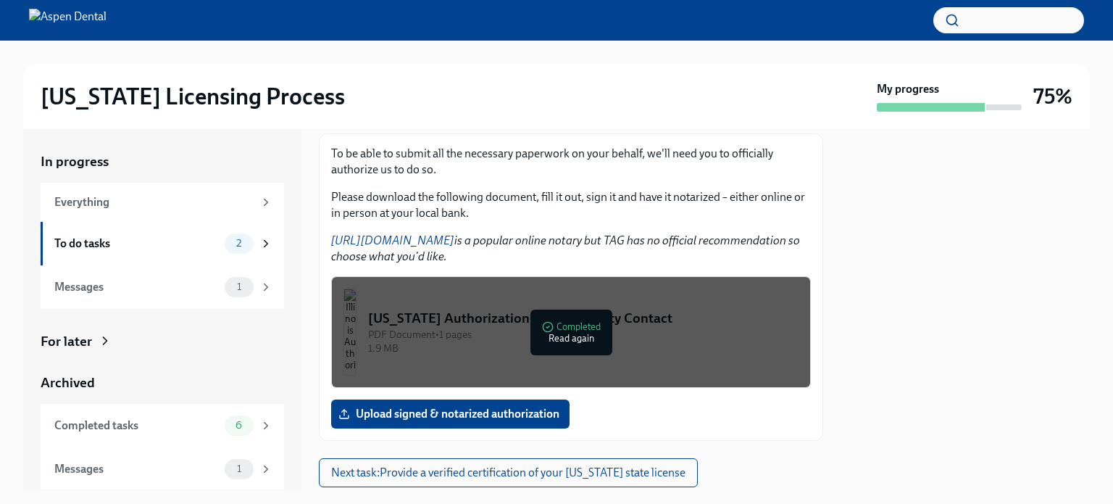
scroll to position [223, 0]
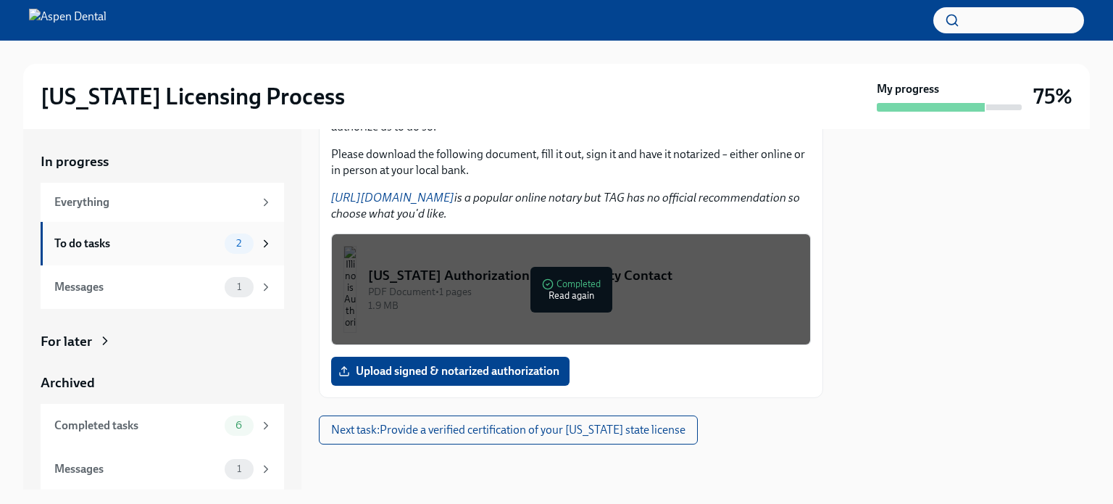
click at [113, 243] on div "To do tasks" at bounding box center [136, 244] width 165 height 16
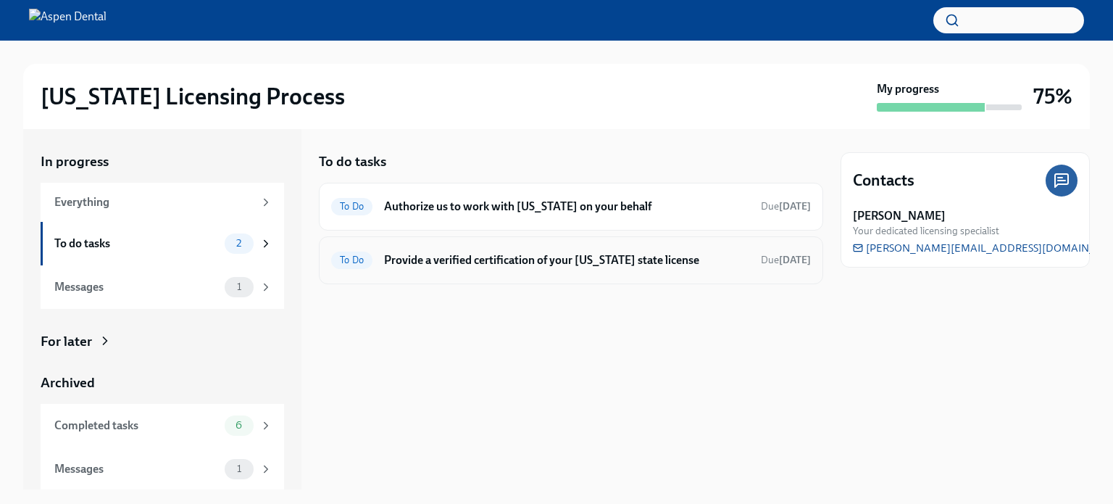
click at [557, 272] on div "To Do Provide a verified certification of your [US_STATE] state license Due [DA…" at bounding box center [571, 260] width 505 height 48
click at [513, 257] on h6 "Provide a verified certification of your [US_STATE] state license" at bounding box center [566, 260] width 365 height 16
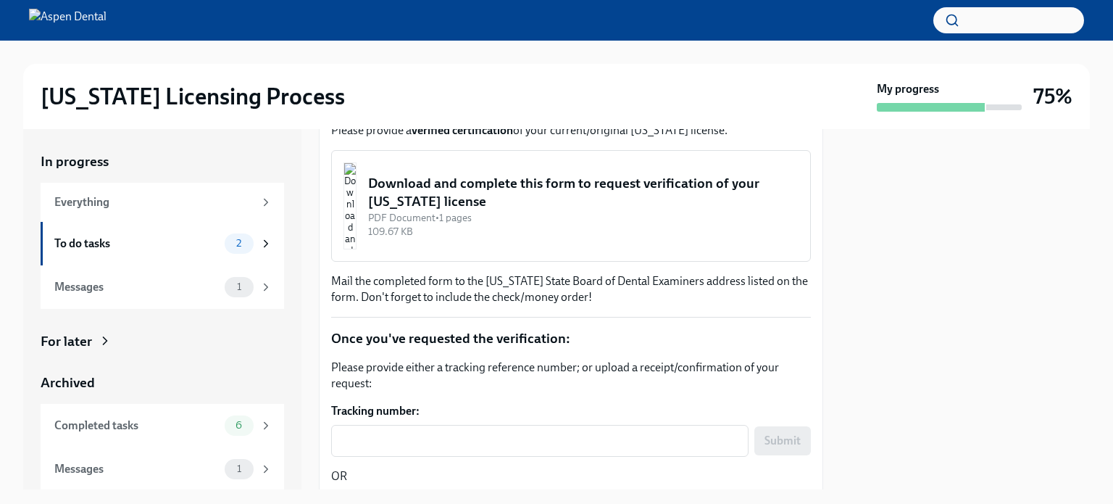
scroll to position [226, 0]
click at [357, 211] on img "button" at bounding box center [350, 204] width 13 height 87
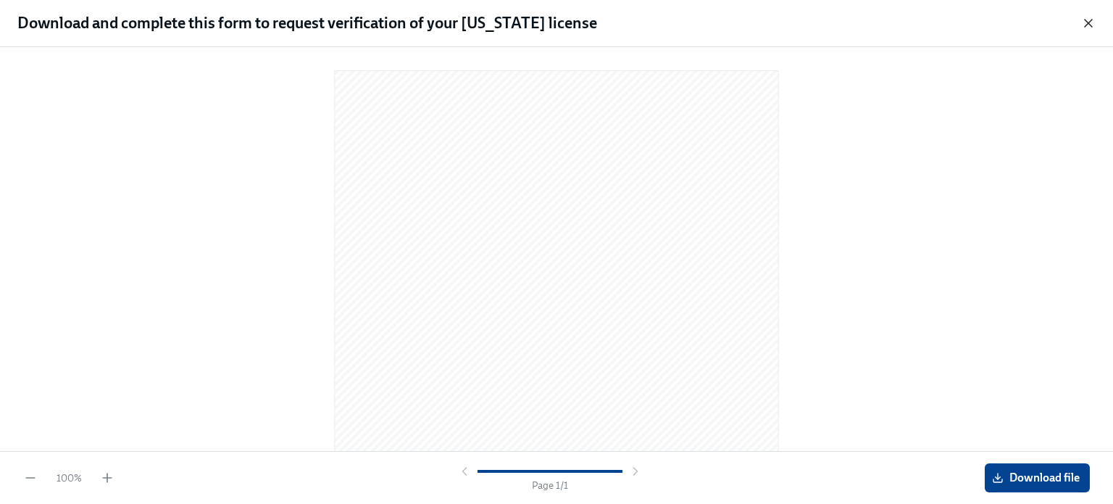
click at [1093, 21] on icon "button" at bounding box center [1089, 23] width 14 height 14
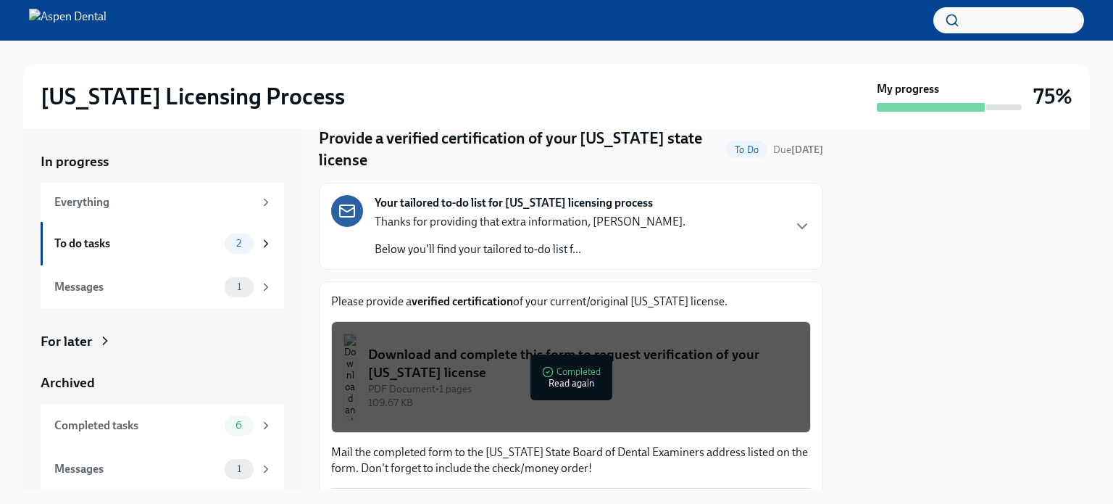
scroll to position [0, 0]
